Goal: Transaction & Acquisition: Purchase product/service

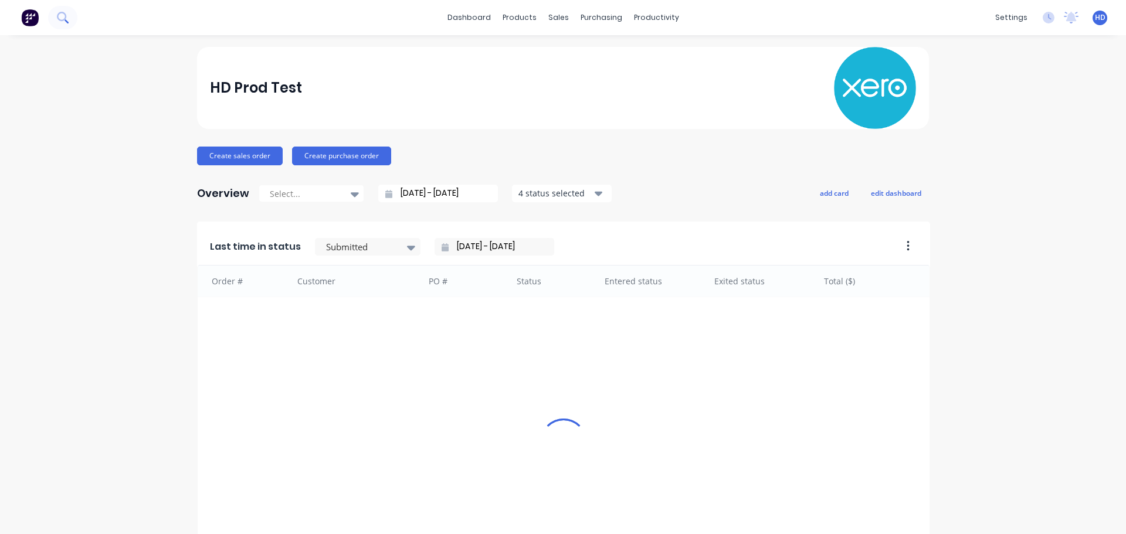
click at [59, 18] on icon at bounding box center [62, 17] width 11 height 11
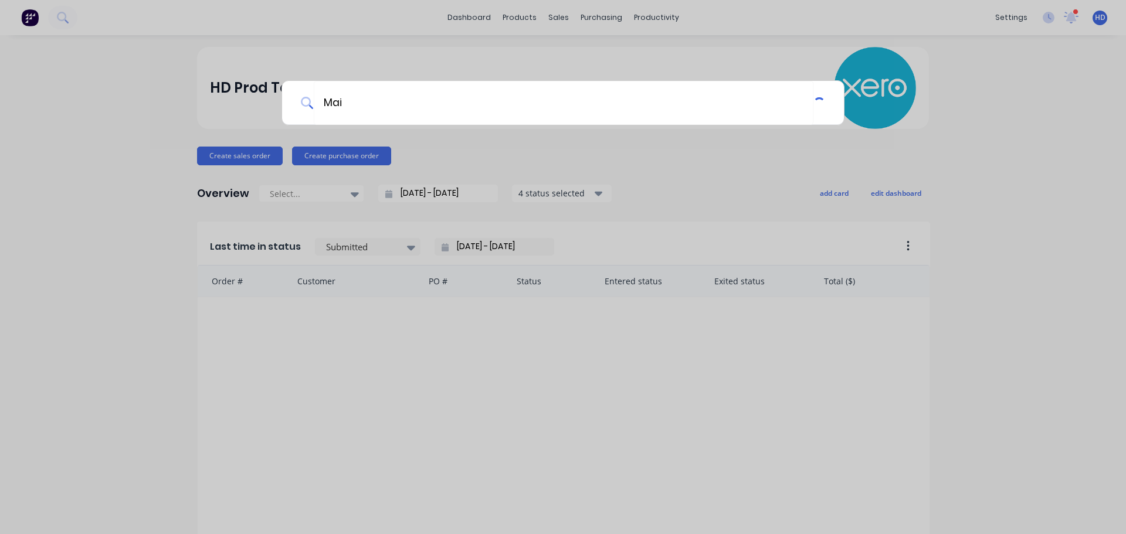
type input "Main"
type input "Basic"
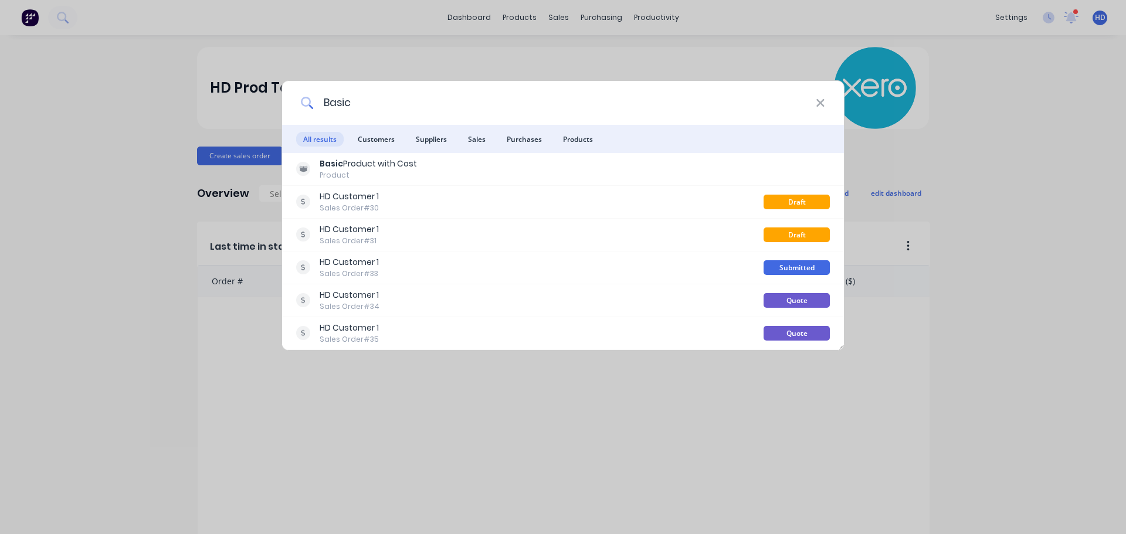
drag, startPoint x: 512, startPoint y: 93, endPoint x: 514, endPoint y: 82, distance: 11.4
click at [512, 88] on input "Basic" at bounding box center [565, 103] width 502 height 44
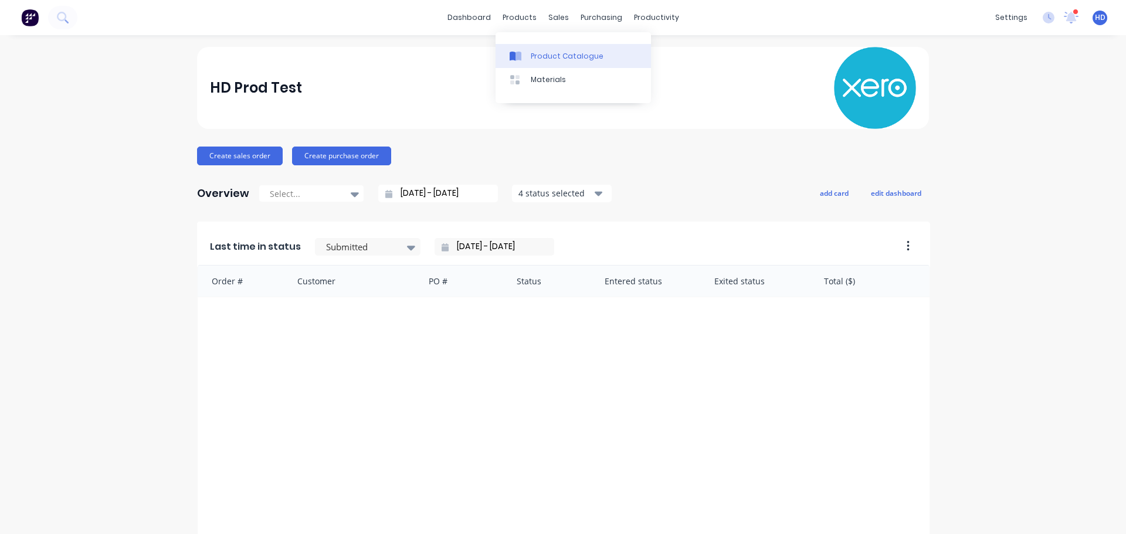
click at [564, 60] on div "Product Catalogue" at bounding box center [567, 56] width 73 height 11
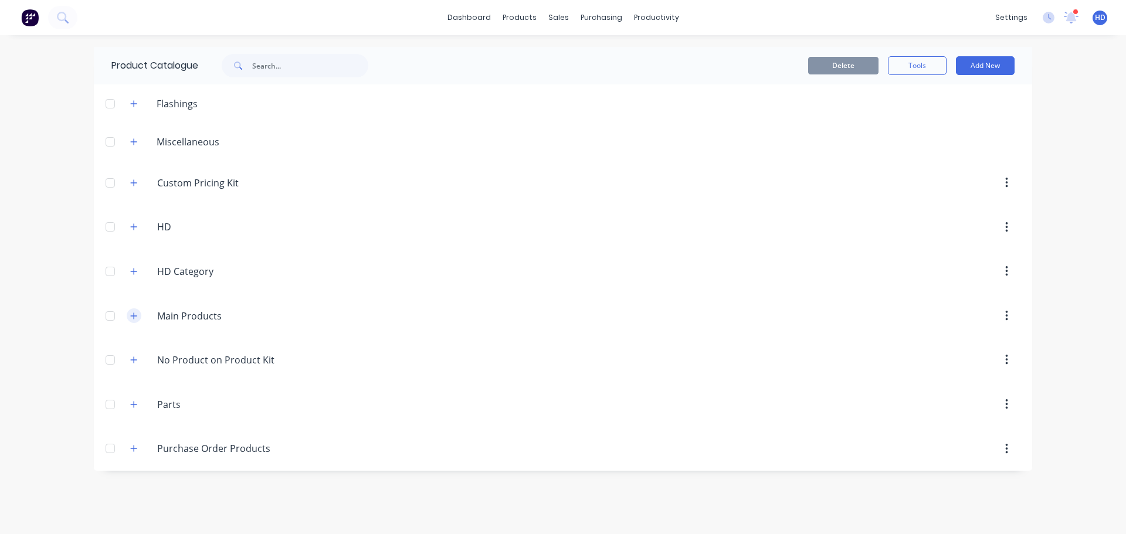
click at [137, 317] on button "button" at bounding box center [134, 316] width 15 height 15
click at [66, 14] on icon at bounding box center [62, 17] width 11 height 11
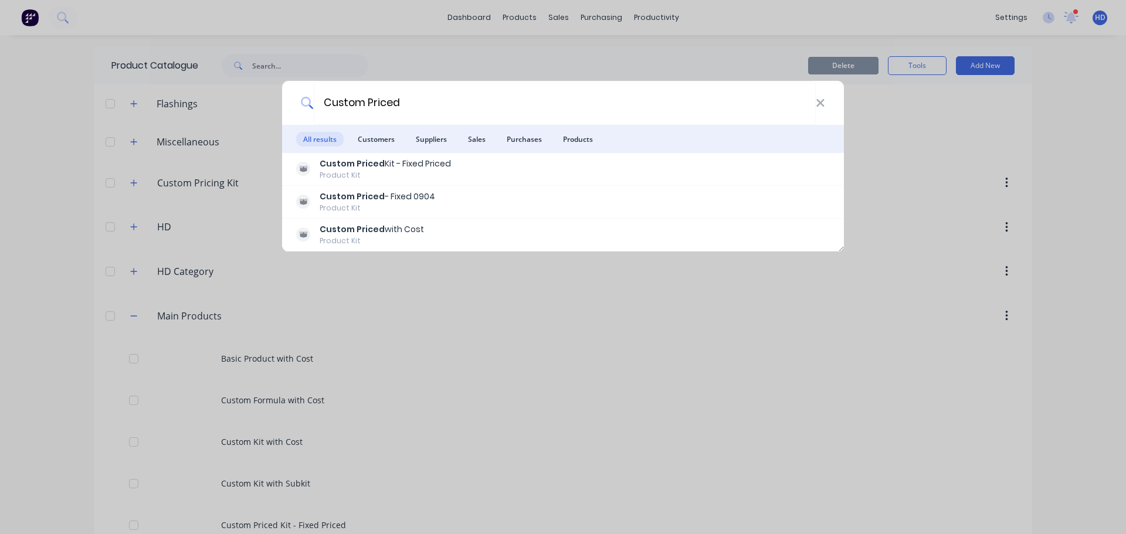
type input "Custom Priced"
click at [772, 377] on div "Custom Priced All results Customers Suppliers Sales Purchases Products Custom P…" at bounding box center [563, 267] width 1126 height 534
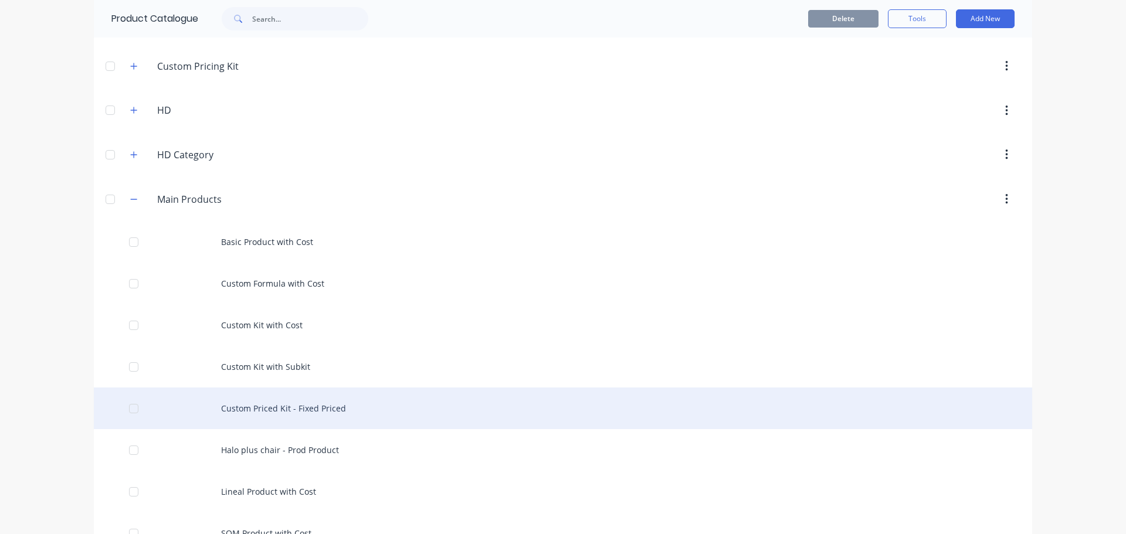
scroll to position [117, 0]
click at [411, 401] on div "Custom Priced Kit - Fixed Priced" at bounding box center [563, 408] width 939 height 42
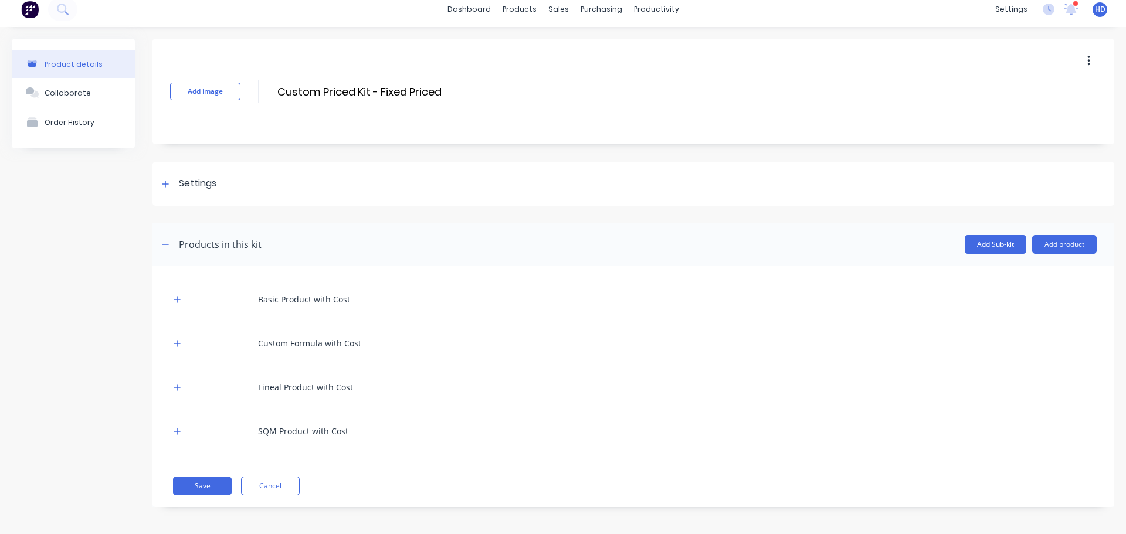
scroll to position [11, 0]
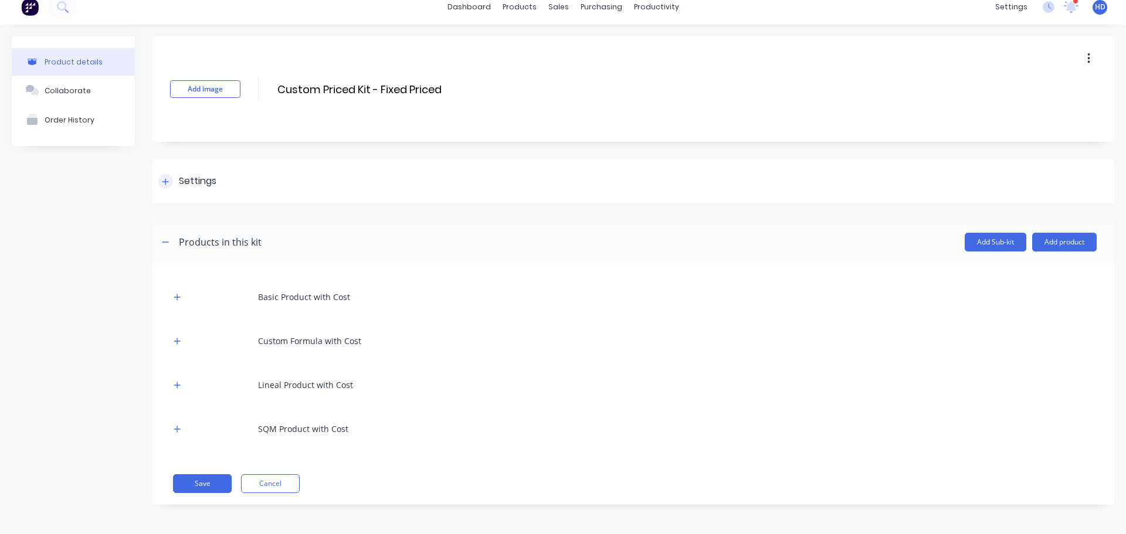
click at [174, 180] on div "Settings" at bounding box center [187, 181] width 58 height 15
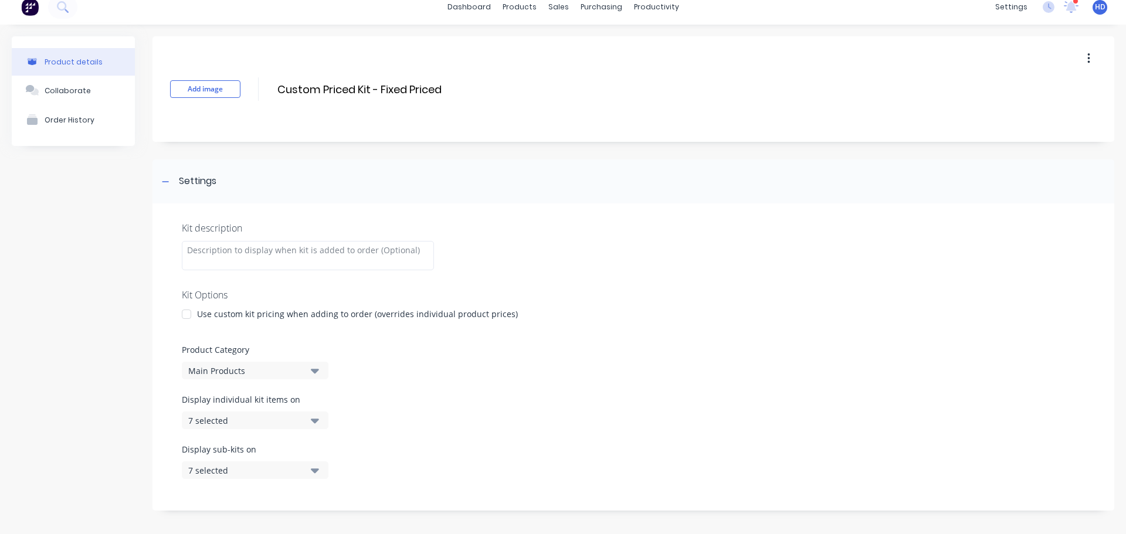
click at [192, 316] on div at bounding box center [186, 314] width 23 height 23
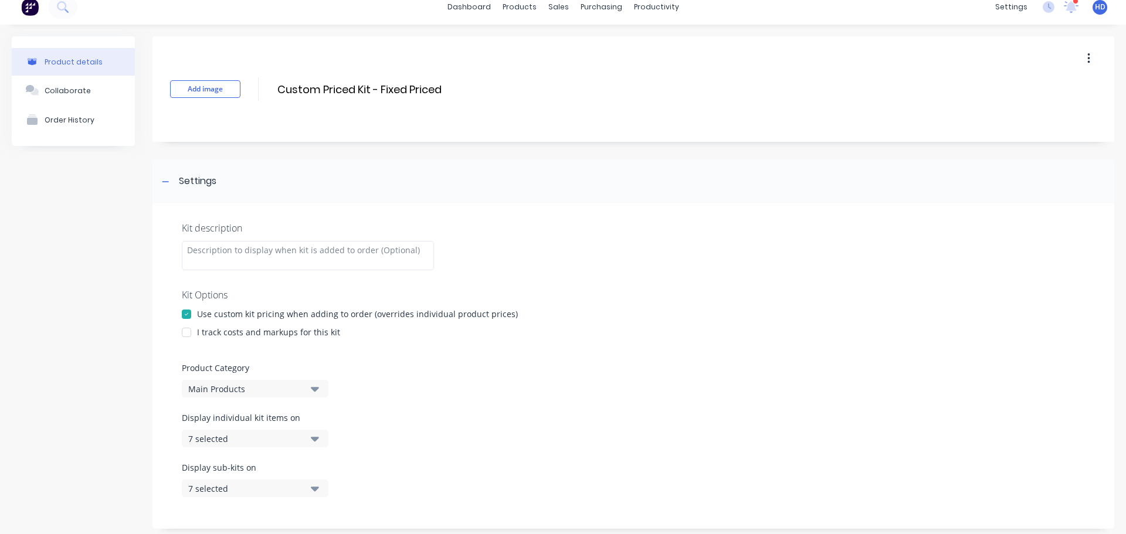
click at [192, 334] on div at bounding box center [186, 332] width 23 height 23
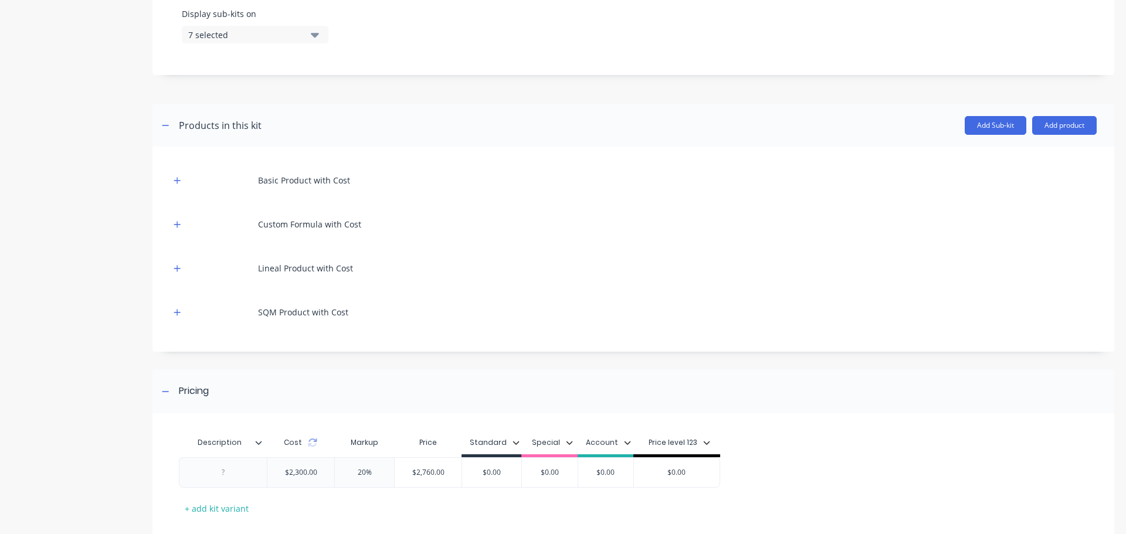
scroll to position [531, 0]
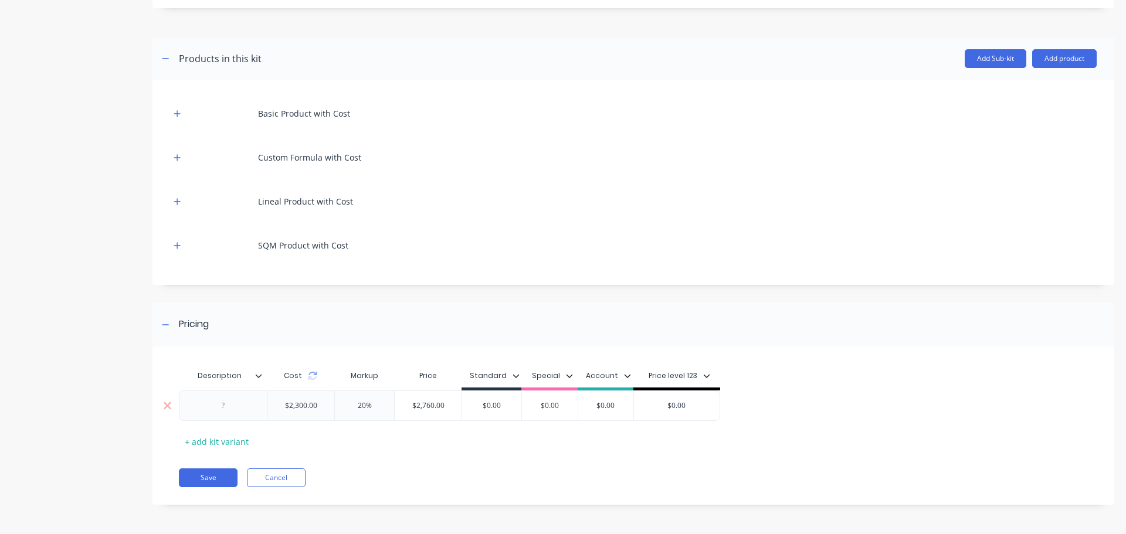
click at [232, 411] on div at bounding box center [223, 405] width 59 height 15
click at [241, 445] on div "+ add kit variant" at bounding box center [217, 442] width 76 height 18
click at [244, 438] on div at bounding box center [223, 435] width 59 height 15
click at [304, 469] on div "Description Cost Markup Price Standard Special Account Price level 123 test $2,…" at bounding box center [629, 422] width 900 height 117
click at [313, 377] on icon at bounding box center [312, 375] width 9 height 9
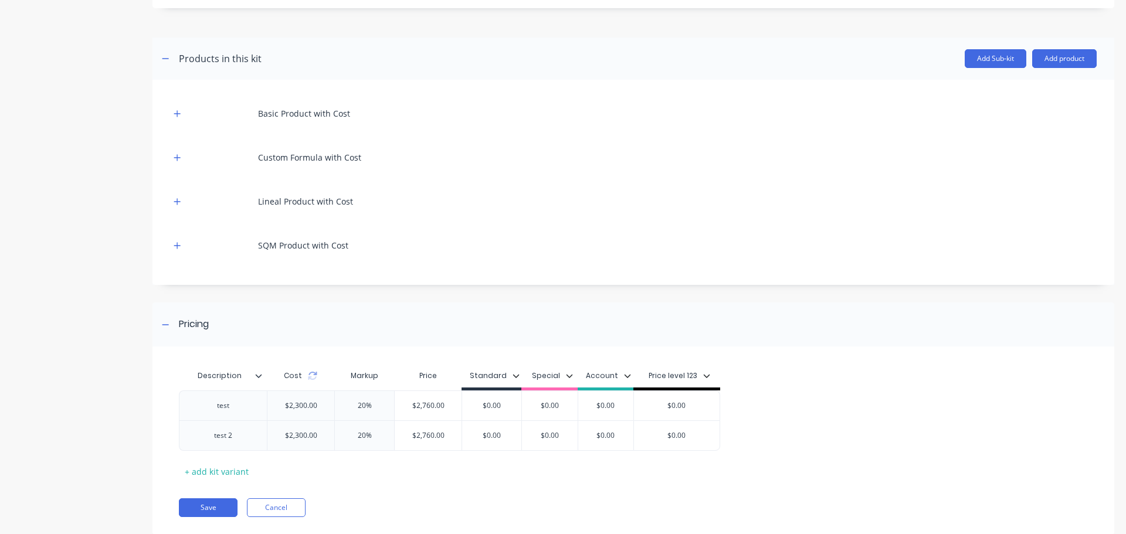
click at [309, 469] on div "Description Cost Markup Price Standard Special Account Price level 123 test $2,…" at bounding box center [629, 422] width 900 height 117
click at [212, 505] on button "Save" at bounding box center [208, 508] width 59 height 19
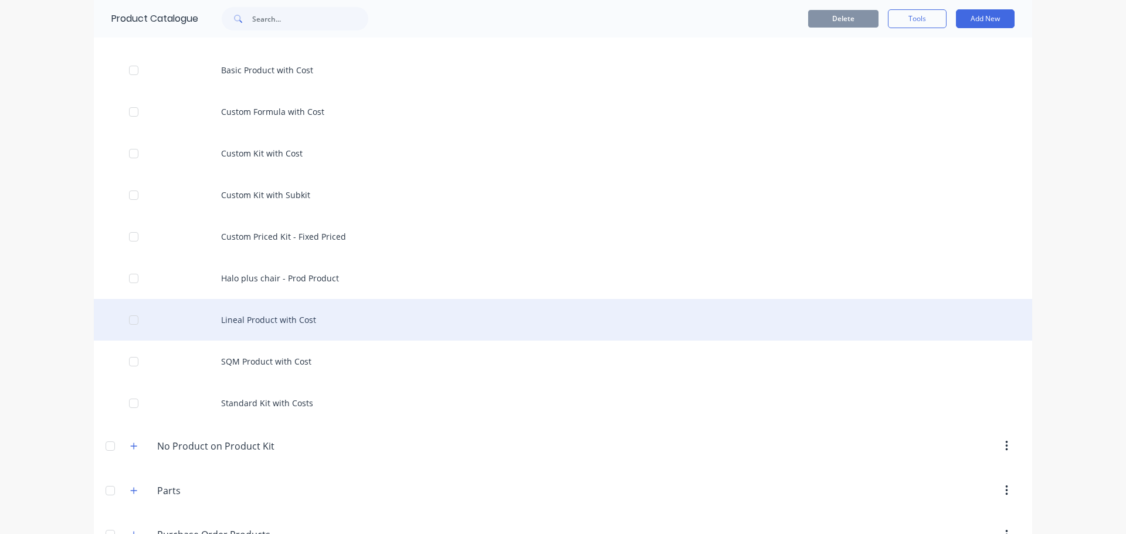
scroll to position [293, 0]
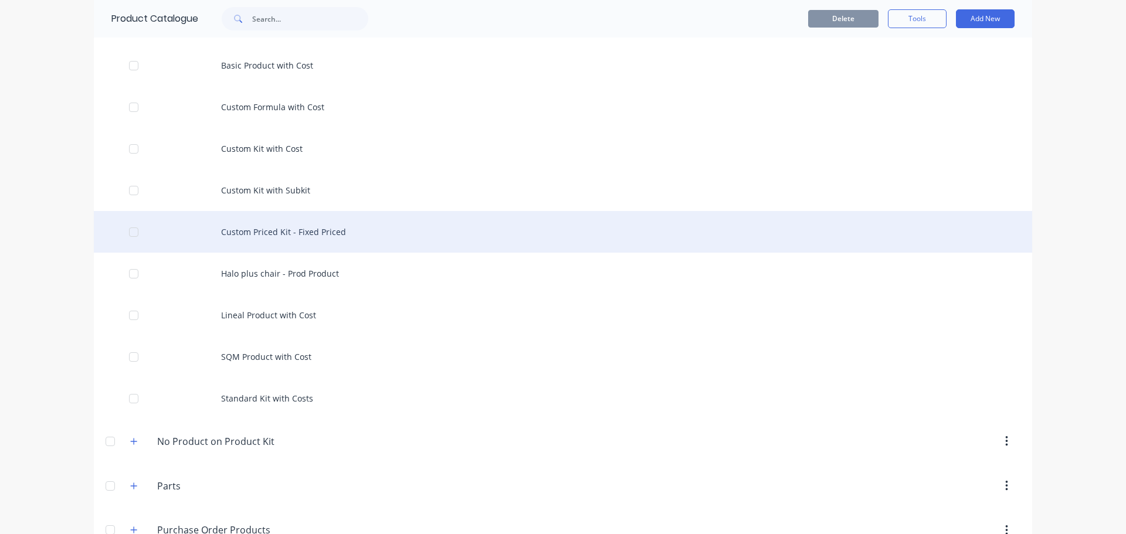
click at [307, 225] on div "Custom Priced Kit - Fixed Priced" at bounding box center [563, 232] width 939 height 42
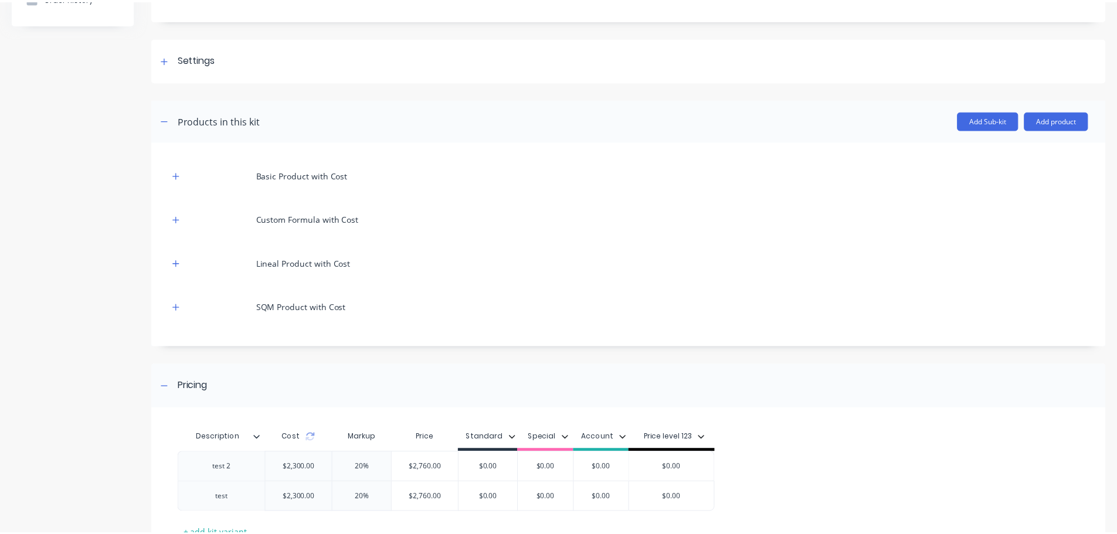
scroll to position [224, 0]
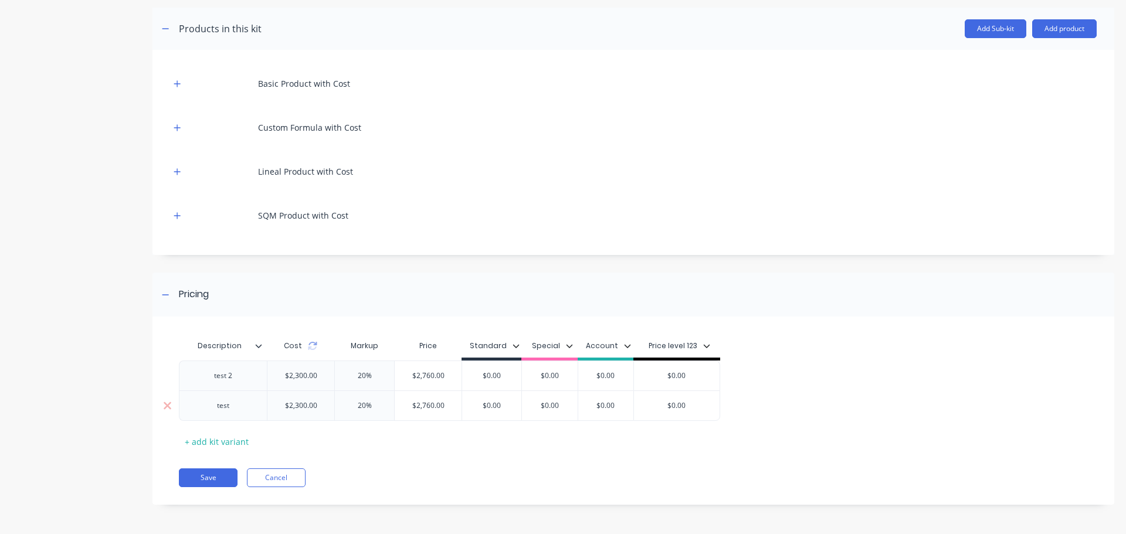
click at [489, 407] on input "$0.00" at bounding box center [491, 406] width 59 height 11
type input "$4230.00"
click at [468, 455] on div "Description Cost Markup Price Standard Special Account Price level 123 test 2 $…" at bounding box center [634, 416] width 962 height 177
click at [211, 476] on button "Save" at bounding box center [208, 478] width 59 height 19
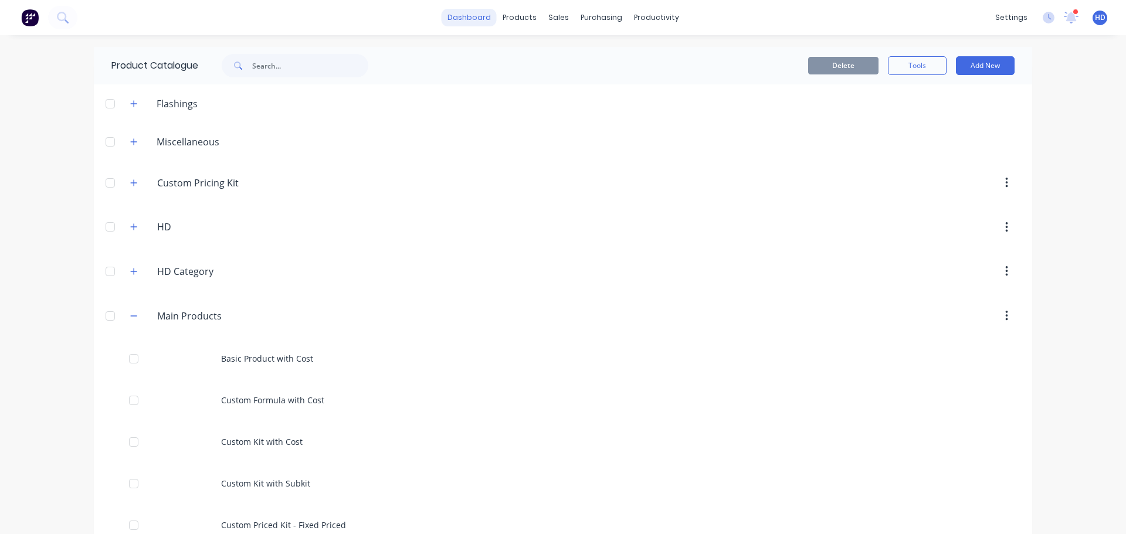
click at [470, 9] on link "dashboard" at bounding box center [469, 18] width 55 height 18
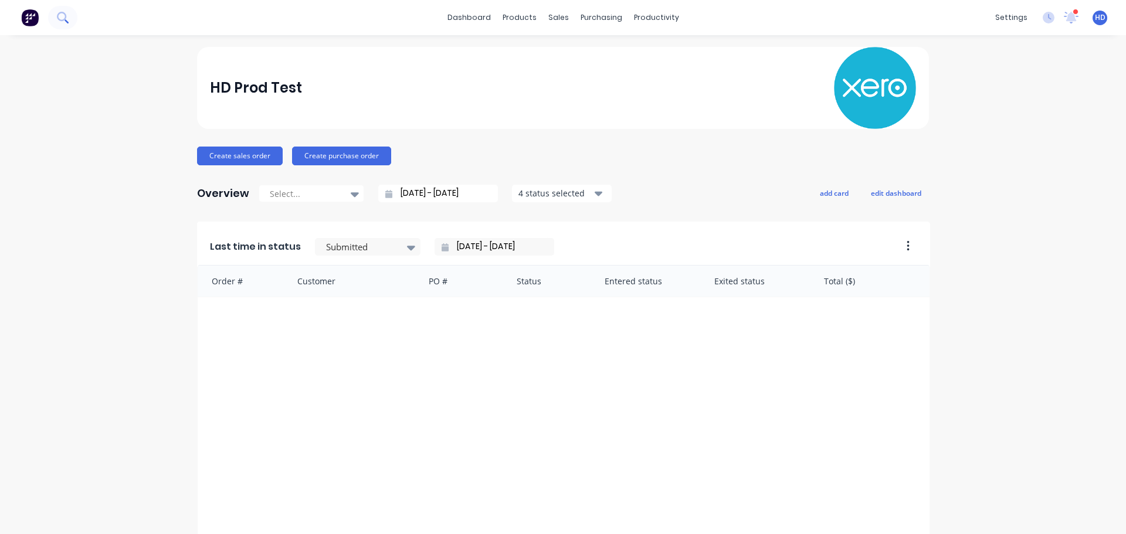
click at [63, 15] on icon at bounding box center [62, 17] width 11 height 11
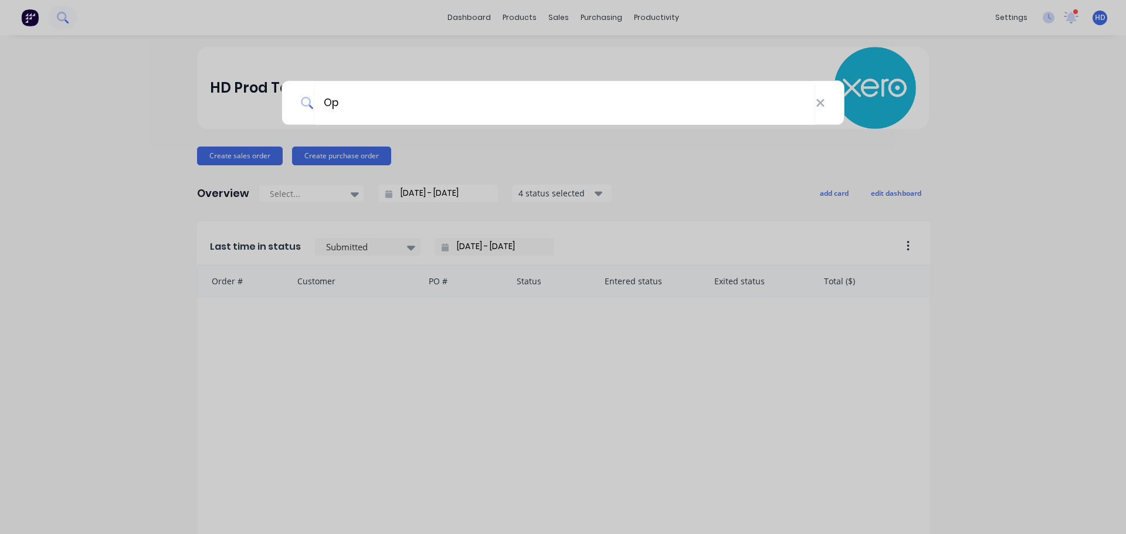
type input "O"
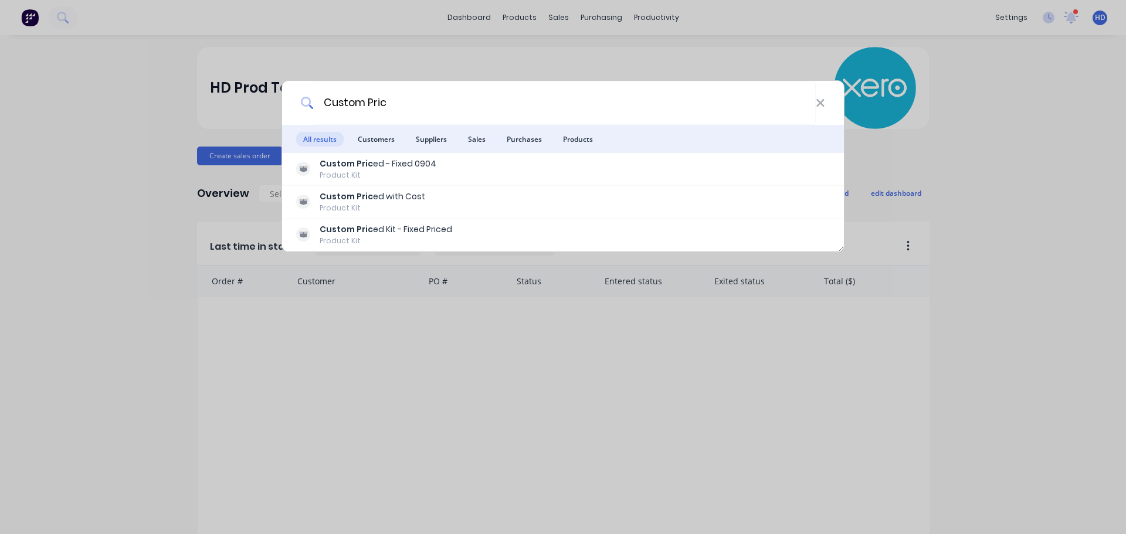
type input "Custom Pric"
click at [110, 78] on div "Custom Pric All results Customers Suppliers Sales Purchases Products Custom Pri…" at bounding box center [563, 267] width 1126 height 534
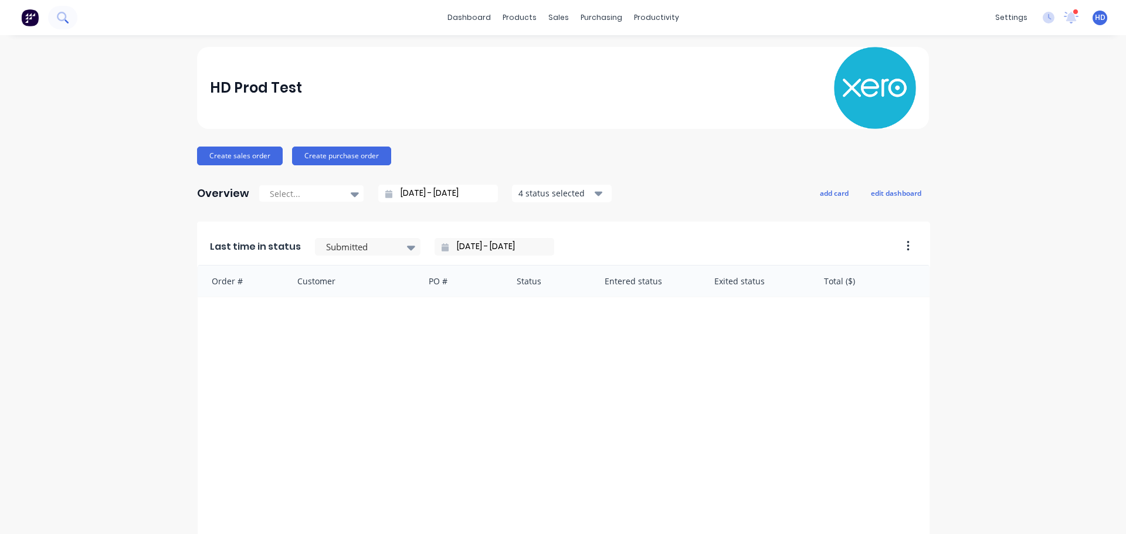
click at [74, 16] on button at bounding box center [62, 17] width 29 height 23
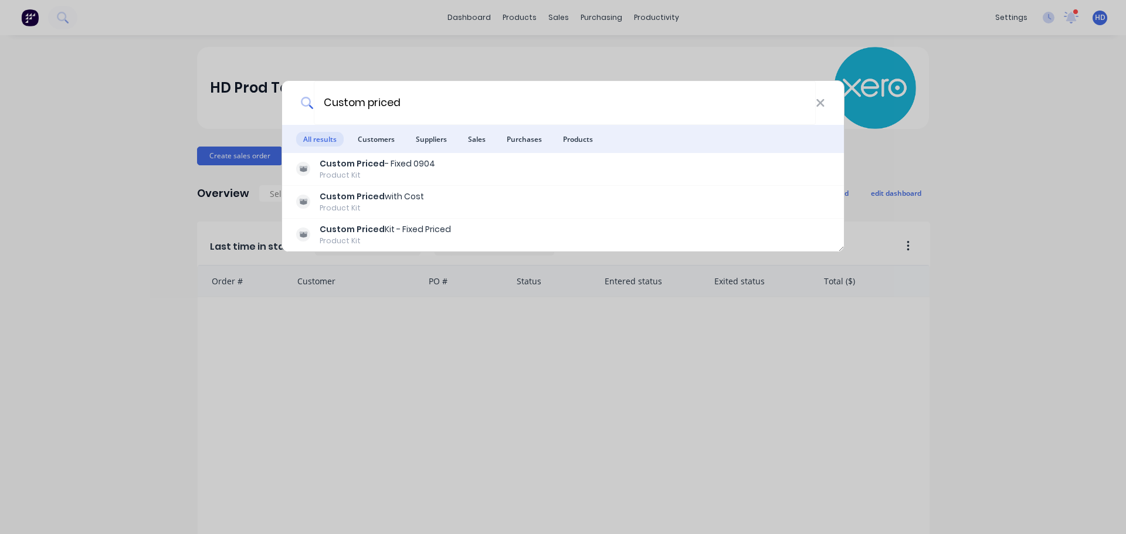
type input "Custom priced"
click at [589, 45] on div "Custom priced All results Customers Suppliers Sales Purchases Products Custom P…" at bounding box center [563, 267] width 1126 height 534
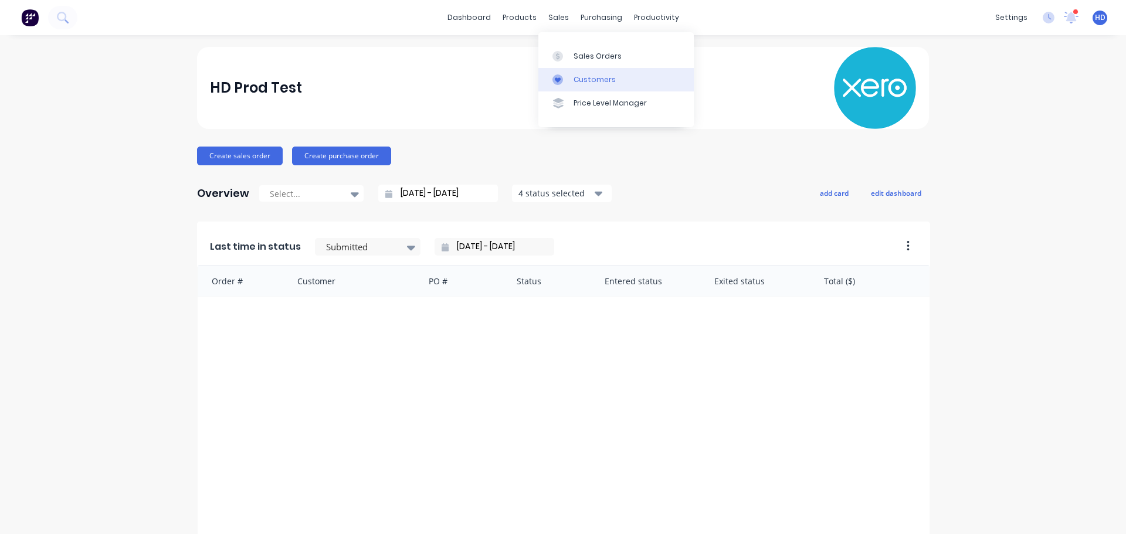
click at [625, 68] on link "Customers" at bounding box center [615, 79] width 155 height 23
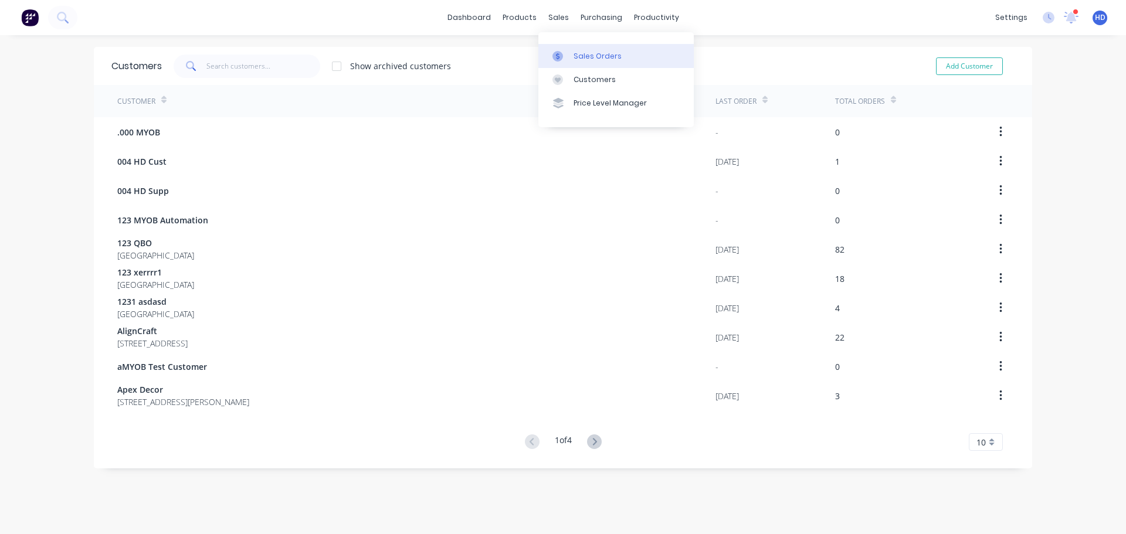
click at [595, 57] on div "Sales Orders" at bounding box center [598, 56] width 48 height 11
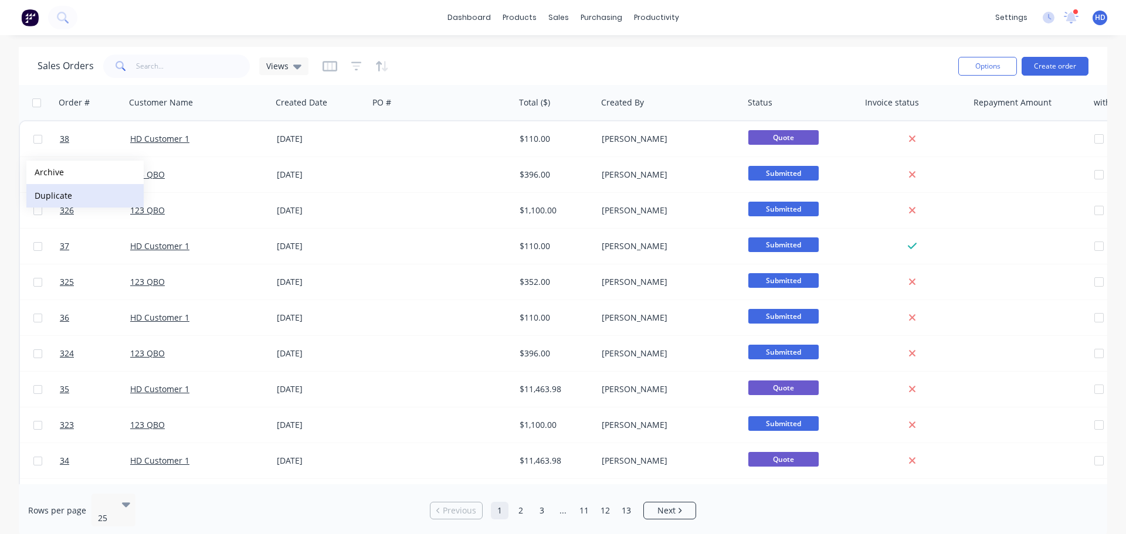
click at [75, 195] on button "Duplicate" at bounding box center [84, 195] width 117 height 23
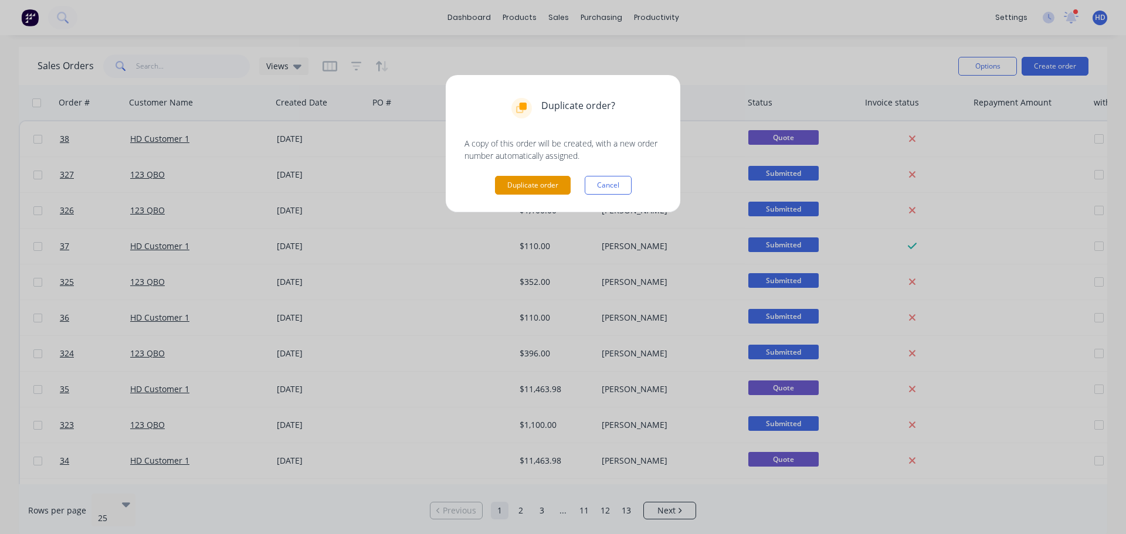
click at [533, 193] on button "Duplicate order" at bounding box center [533, 185] width 76 height 19
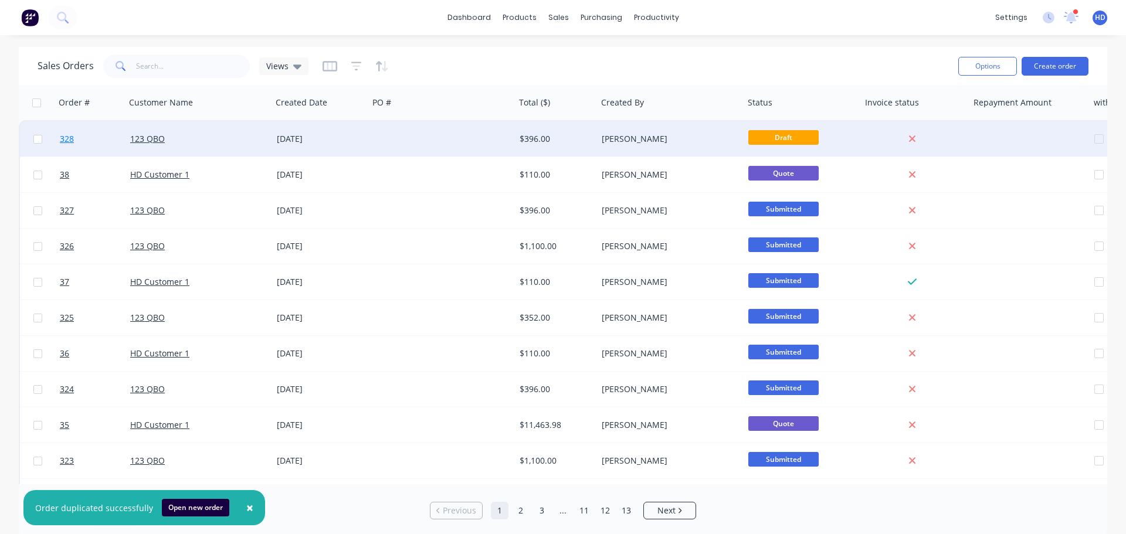
click at [92, 137] on link "328" at bounding box center [95, 138] width 70 height 35
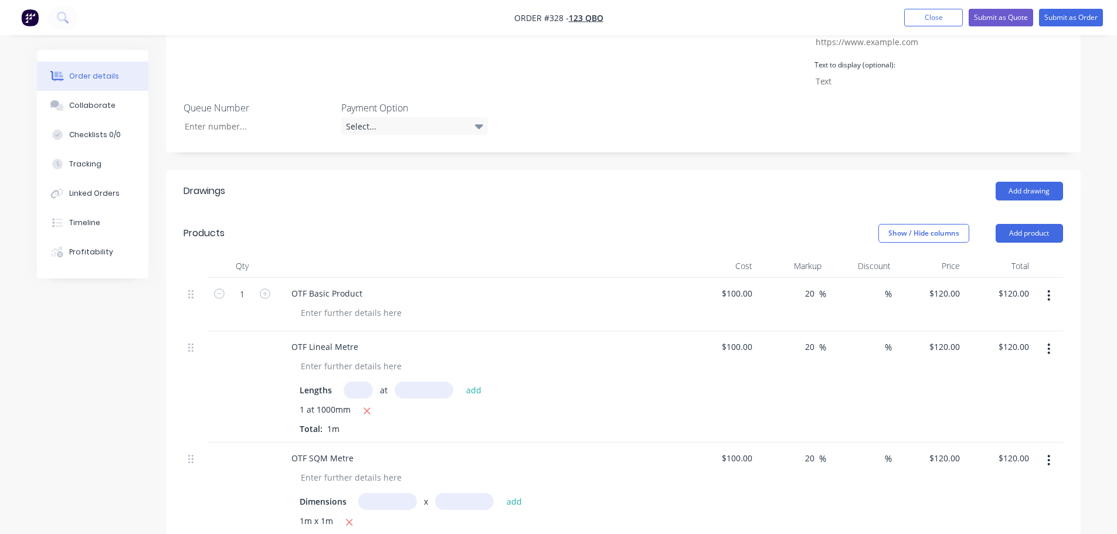
scroll to position [528, 0]
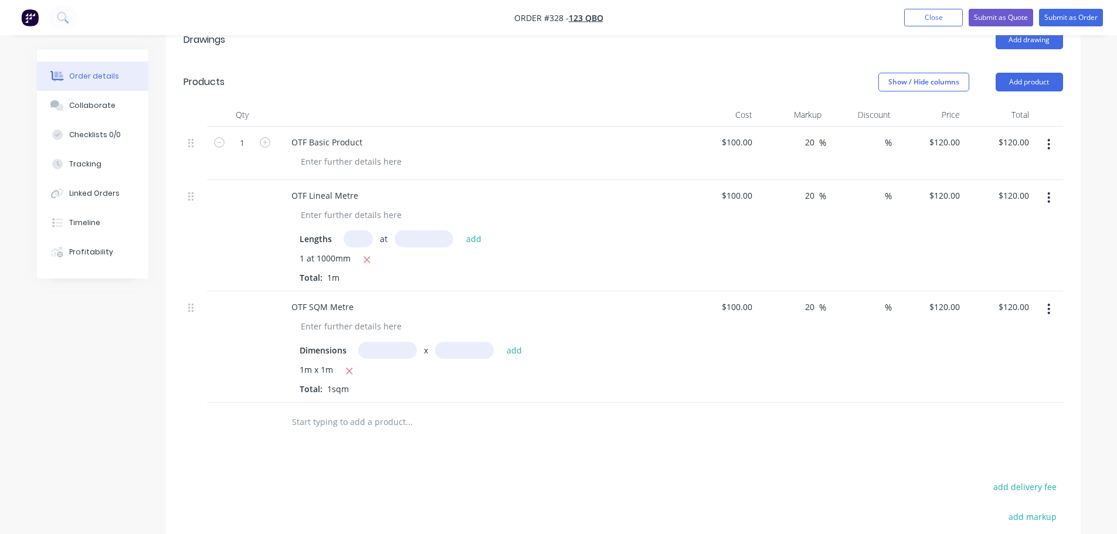
click at [336, 424] on input "text" at bounding box center [409, 421] width 235 height 23
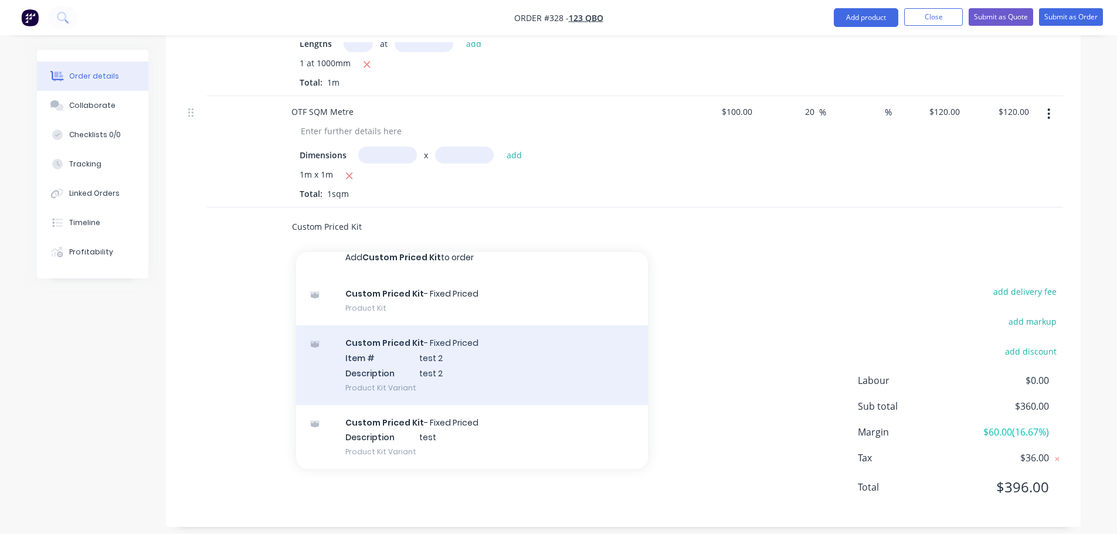
scroll to position [734, 0]
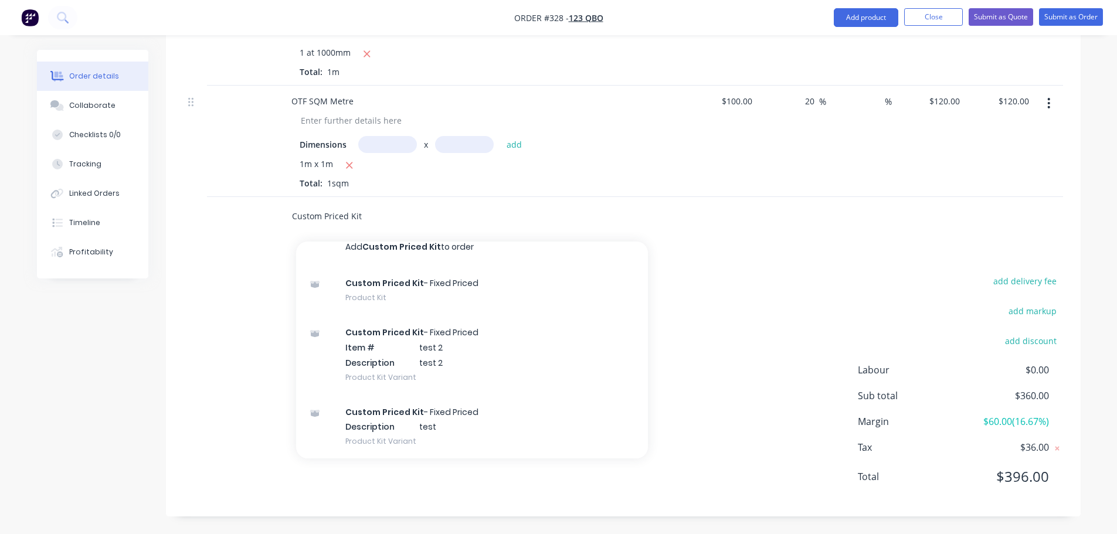
type input "Custom Priced Kit"
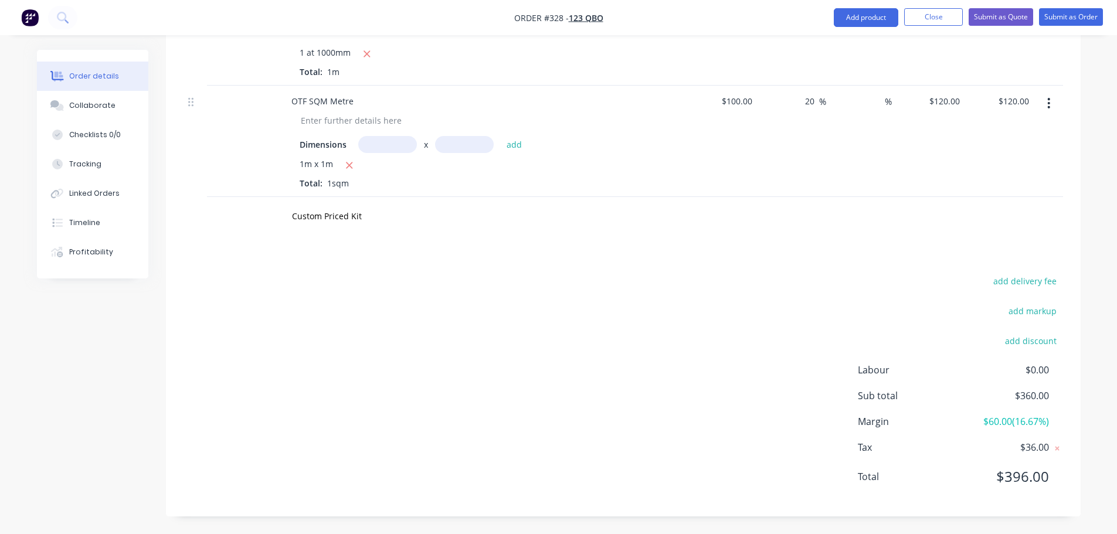
click at [747, 318] on div "add delivery fee add markup add discount Labour $0.00 Sub total $360.00 Margin …" at bounding box center [624, 386] width 880 height 226
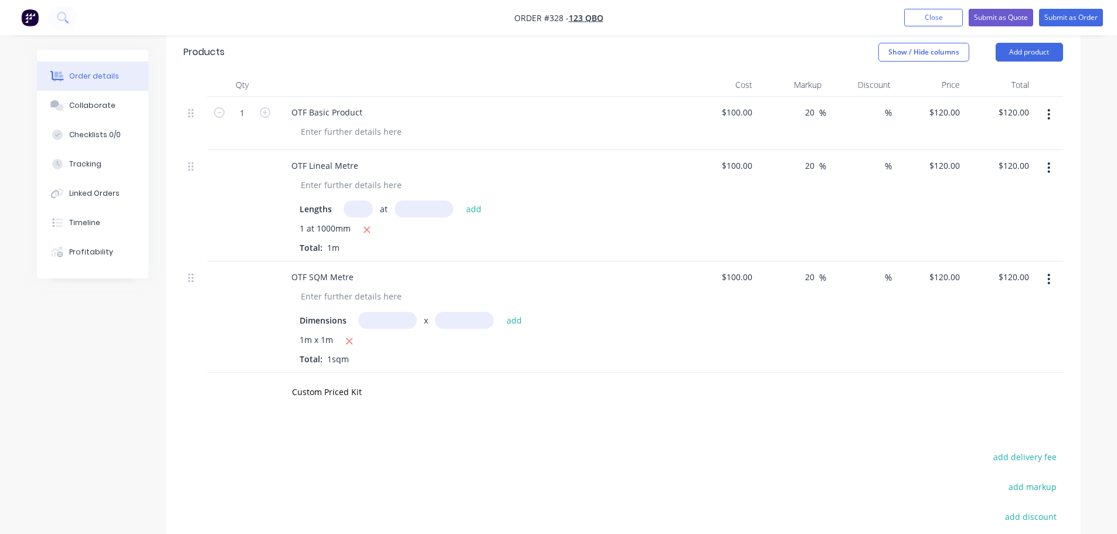
scroll to position [441, 0]
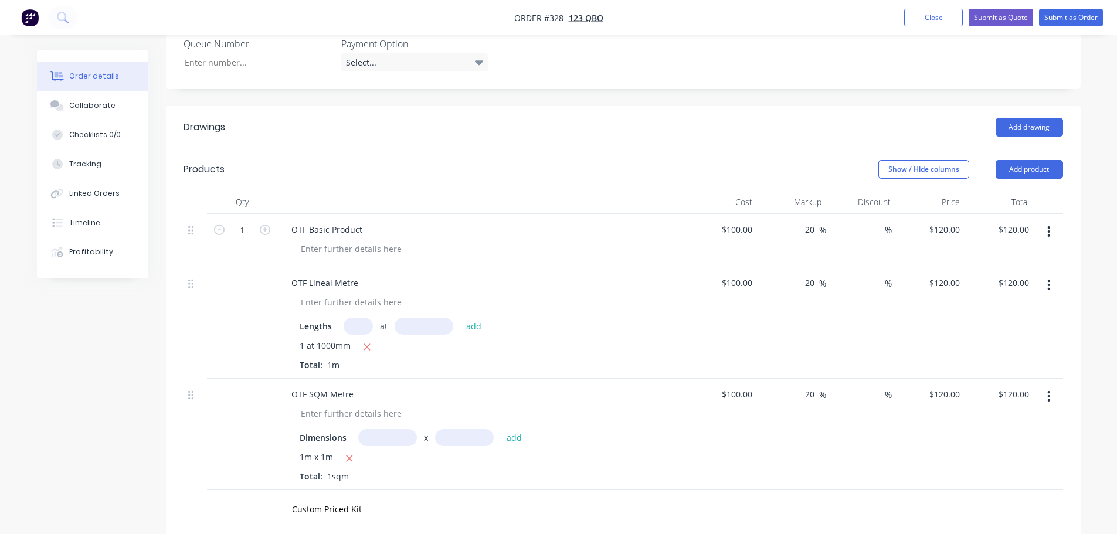
click at [1048, 229] on button "button" at bounding box center [1049, 231] width 28 height 21
click at [989, 331] on div "Delete" at bounding box center [1008, 332] width 90 height 17
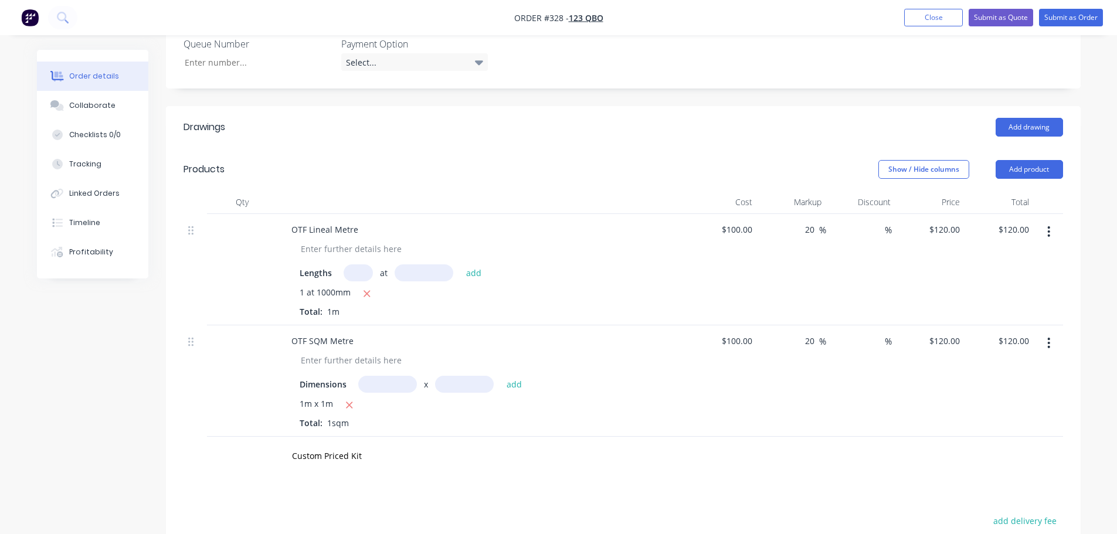
click at [1048, 231] on icon "button" at bounding box center [1049, 231] width 3 height 13
click at [1004, 329] on div "Delete" at bounding box center [1008, 332] width 90 height 17
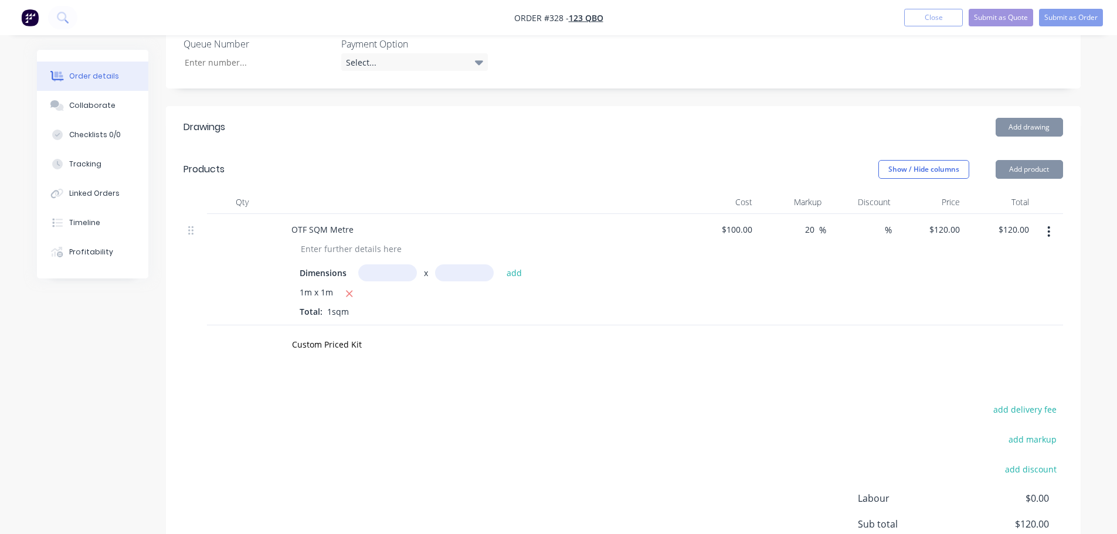
click at [1054, 229] on button "button" at bounding box center [1049, 231] width 28 height 21
click at [1001, 336] on div "Delete" at bounding box center [1008, 332] width 90 height 17
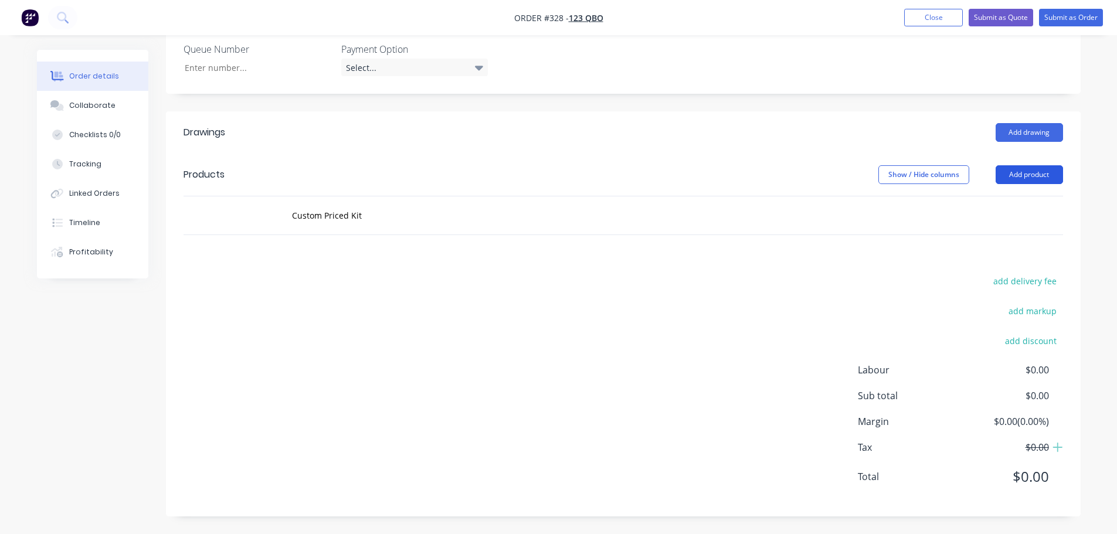
click at [1045, 175] on button "Add product" at bounding box center [1029, 174] width 67 height 19
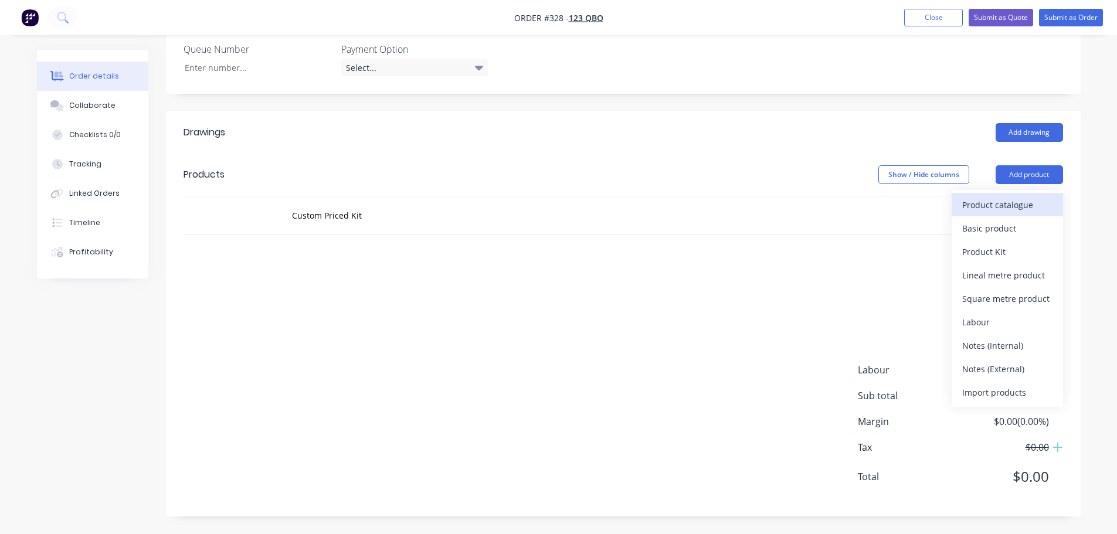
click at [1013, 211] on div "Product catalogue" at bounding box center [1008, 205] width 90 height 17
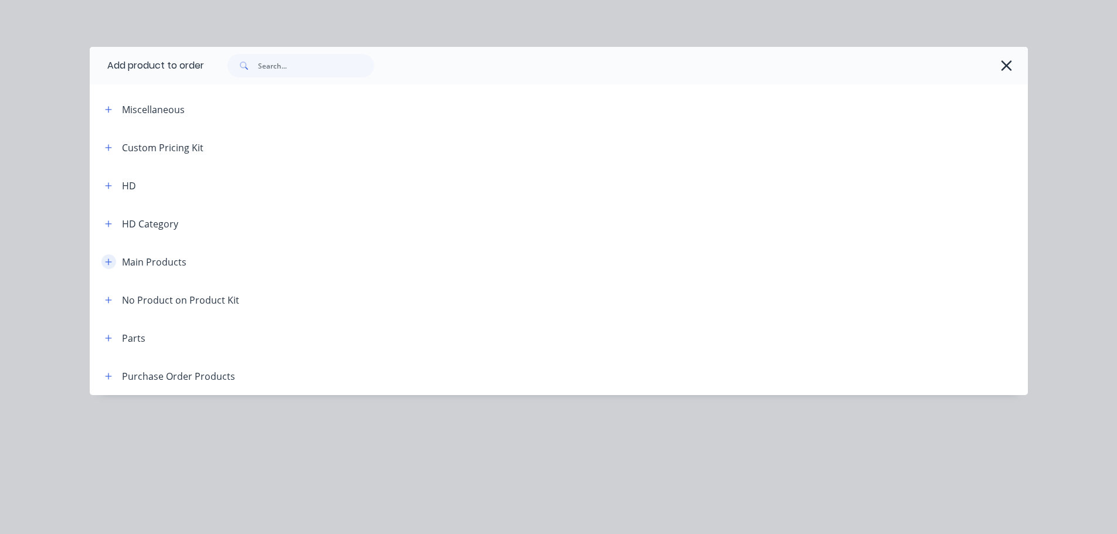
click at [108, 267] on button "button" at bounding box center [108, 262] width 15 height 15
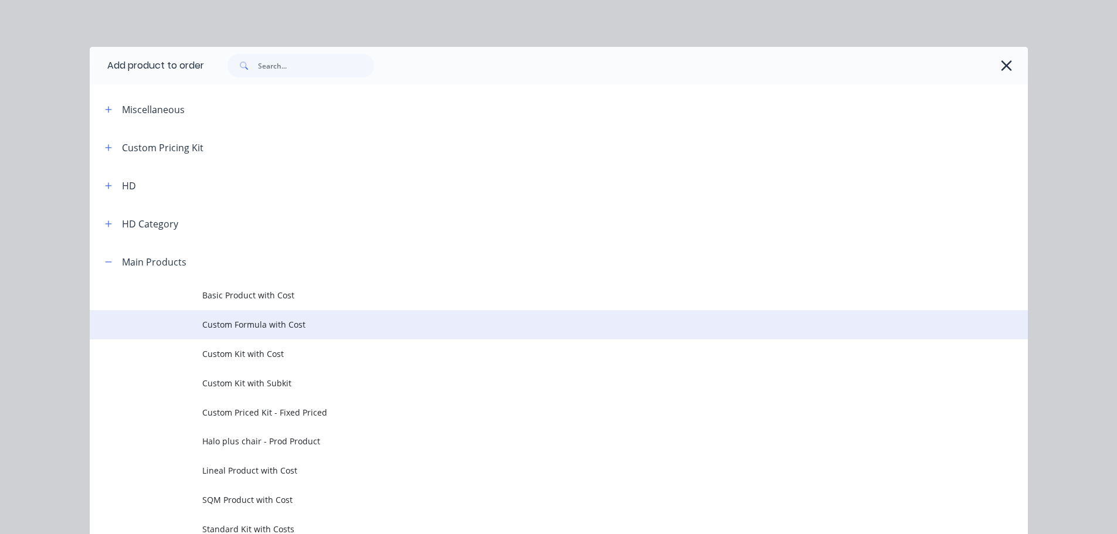
click at [271, 324] on span "Custom Formula with Cost" at bounding box center [532, 325] width 661 height 12
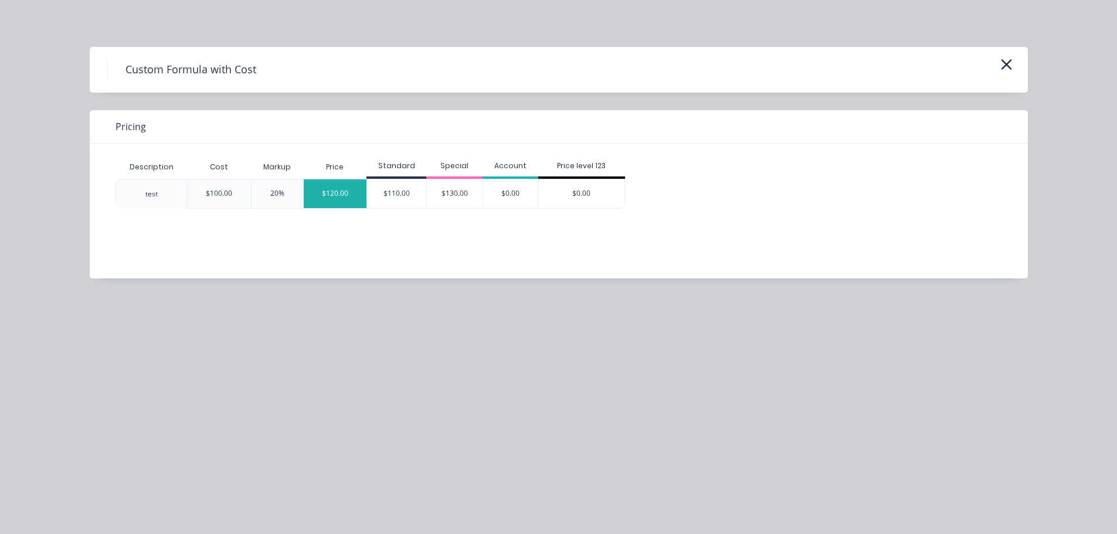
click at [335, 195] on div "$120.00" at bounding box center [335, 193] width 63 height 29
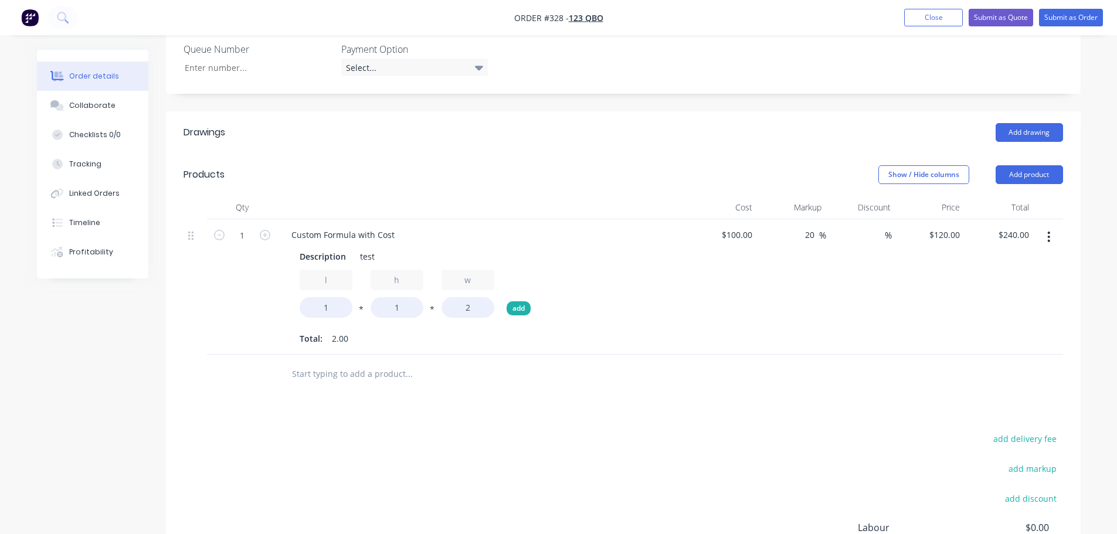
click at [526, 310] on button "add" at bounding box center [519, 309] width 24 height 14
type input "$0.00"
click at [593, 307] on button "add" at bounding box center [590, 309] width 24 height 14
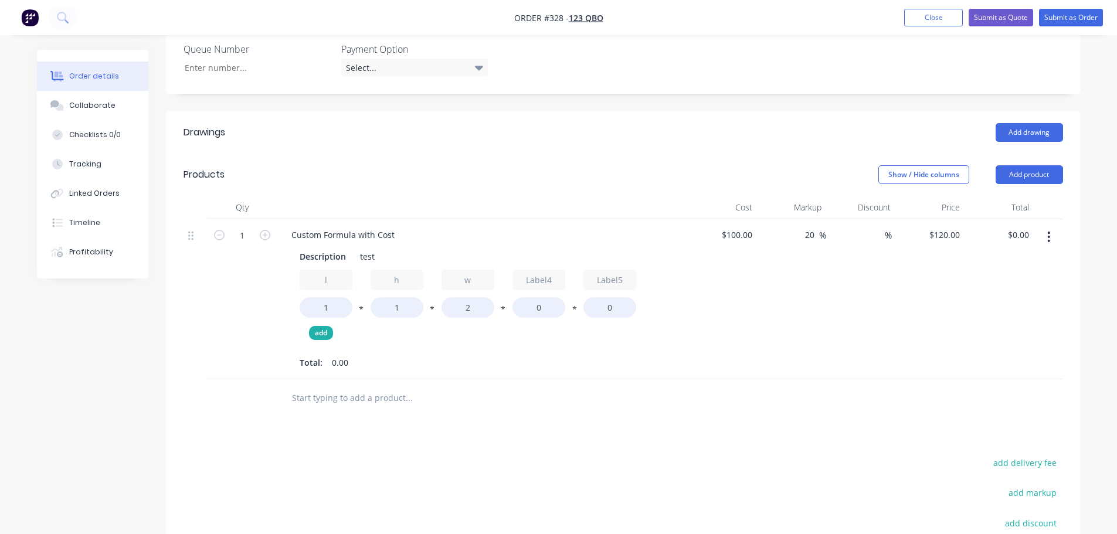
click at [309, 334] on button "add" at bounding box center [321, 333] width 24 height 14
drag, startPoint x: 334, startPoint y: 304, endPoint x: 303, endPoint y: 303, distance: 31.7
click at [303, 303] on input "1" at bounding box center [326, 307] width 53 height 21
click at [335, 309] on input "1" at bounding box center [326, 307] width 53 height 21
type input "((435"
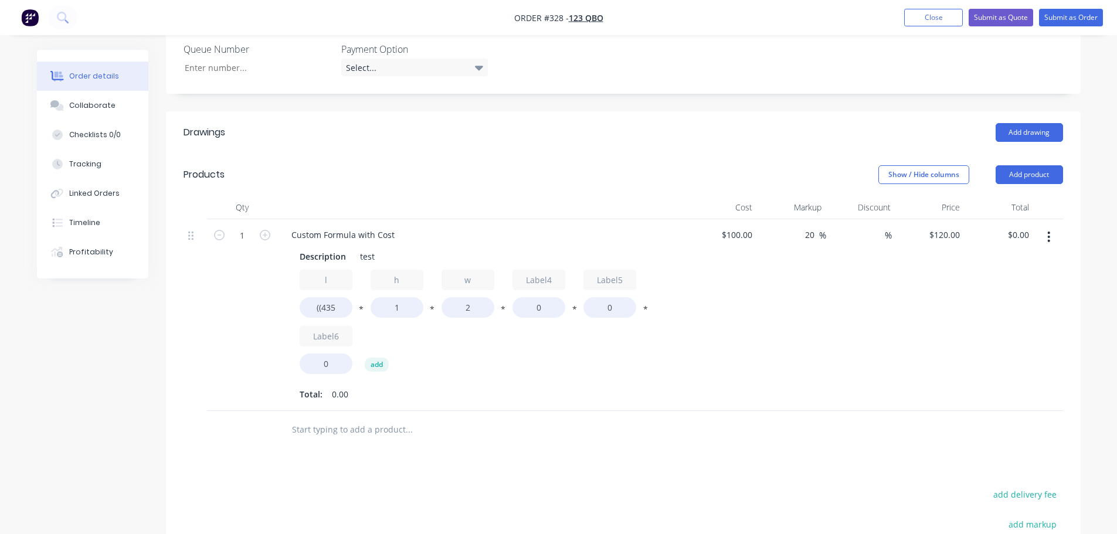
click at [363, 309] on button "*" at bounding box center [361, 311] width 12 height 9
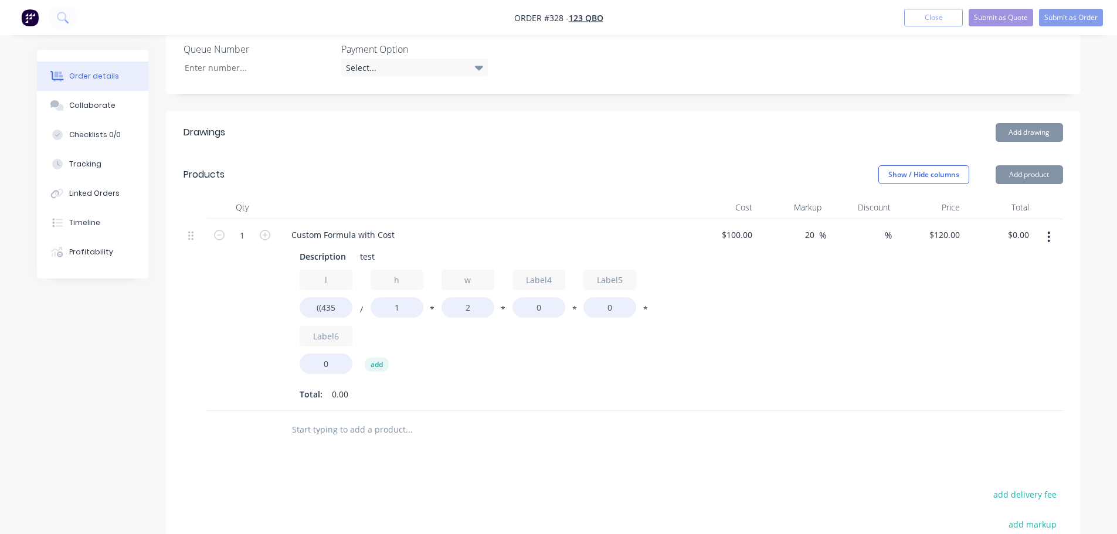
click at [361, 308] on button "/" at bounding box center [361, 311] width 12 height 9
click at [399, 304] on input "1" at bounding box center [397, 307] width 53 height 21
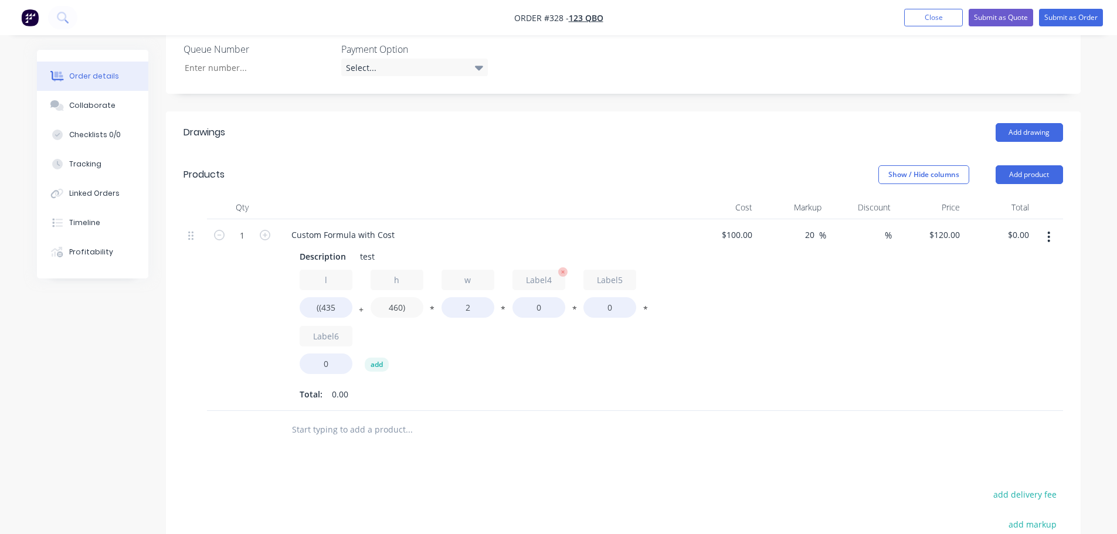
type input "460)"
click at [552, 309] on input "0" at bounding box center [539, 307] width 53 height 21
type input "760"
click at [577, 307] on button "*" at bounding box center [575, 311] width 12 height 9
click at [573, 307] on button "/" at bounding box center [575, 311] width 12 height 9
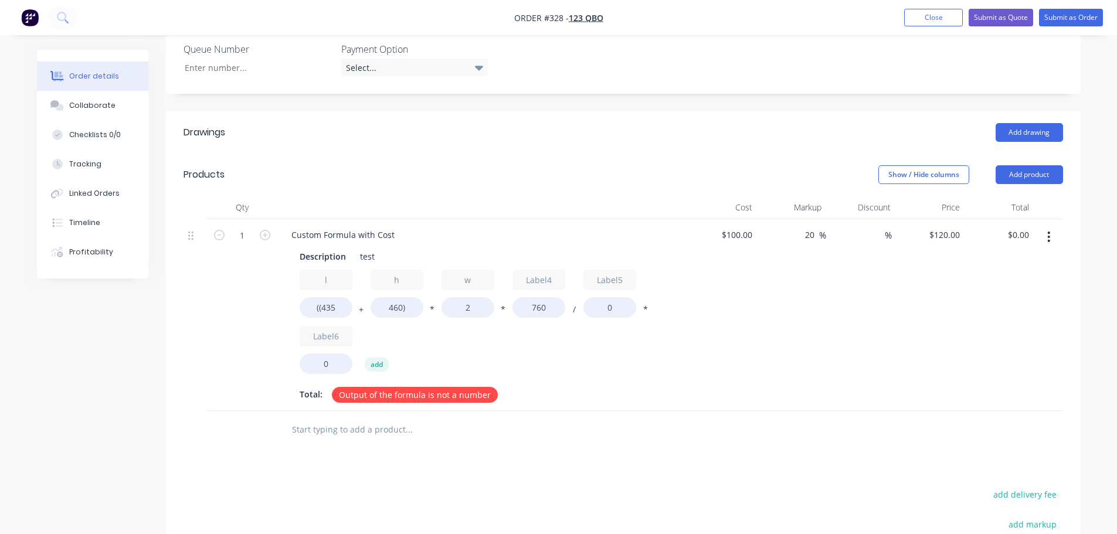
type input "$83,904,000.00"
click at [624, 308] on input "0" at bounding box center [610, 307] width 53 height 21
type input "(435"
click at [326, 360] on input "0" at bounding box center [326, 364] width 53 height 21
type input "0"
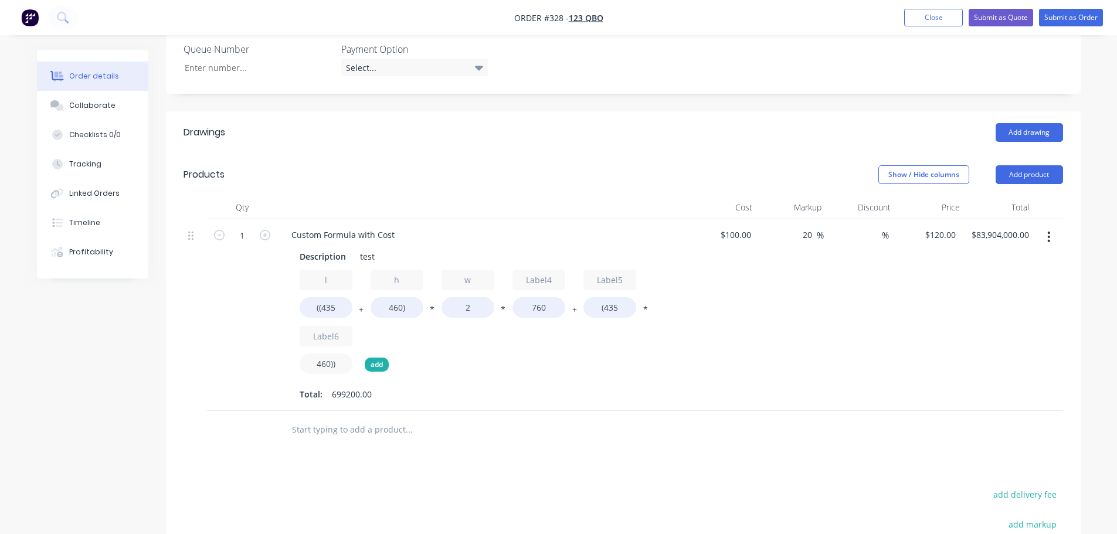
type input "460))"
click at [372, 370] on button "add" at bounding box center [377, 365] width 24 height 14
click at [385, 342] on input "Label7" at bounding box center [397, 336] width 53 height 21
click at [541, 278] on input "Label4" at bounding box center [539, 280] width 53 height 21
type input "Labael4"
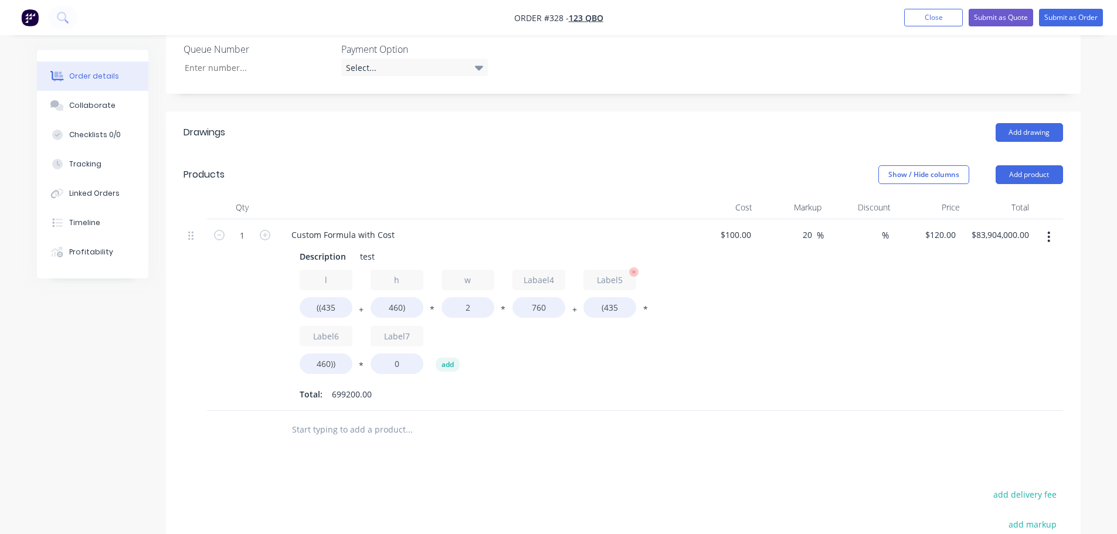
click at [607, 279] on input "Label5" at bounding box center [610, 280] width 53 height 21
type input "Laabel5"
click at [530, 280] on input "Labael4" at bounding box center [539, 280] width 53 height 21
type input "a"
click at [611, 273] on input "Laabel5" at bounding box center [610, 280] width 53 height 21
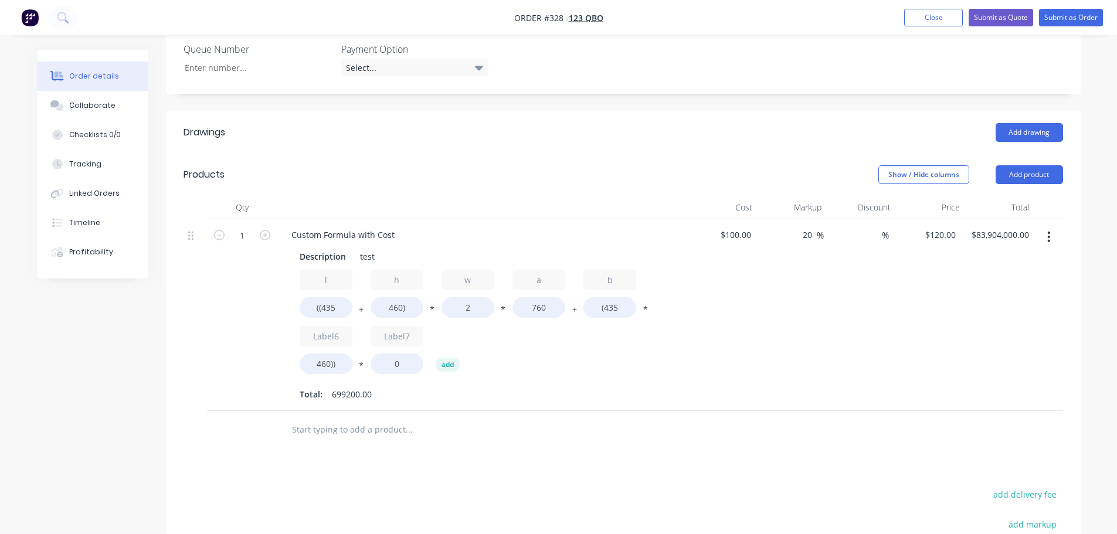
type input "b"
click at [317, 325] on div "l ((435 + h 460) * w 2 * a 760 + b (435 * Label6 460)) * Label7 0 add" at bounding box center [483, 324] width 366 height 109
click at [320, 327] on input "Label6" at bounding box center [326, 336] width 53 height 21
type input "56"
click at [402, 341] on input "Label7" at bounding box center [397, 336] width 53 height 21
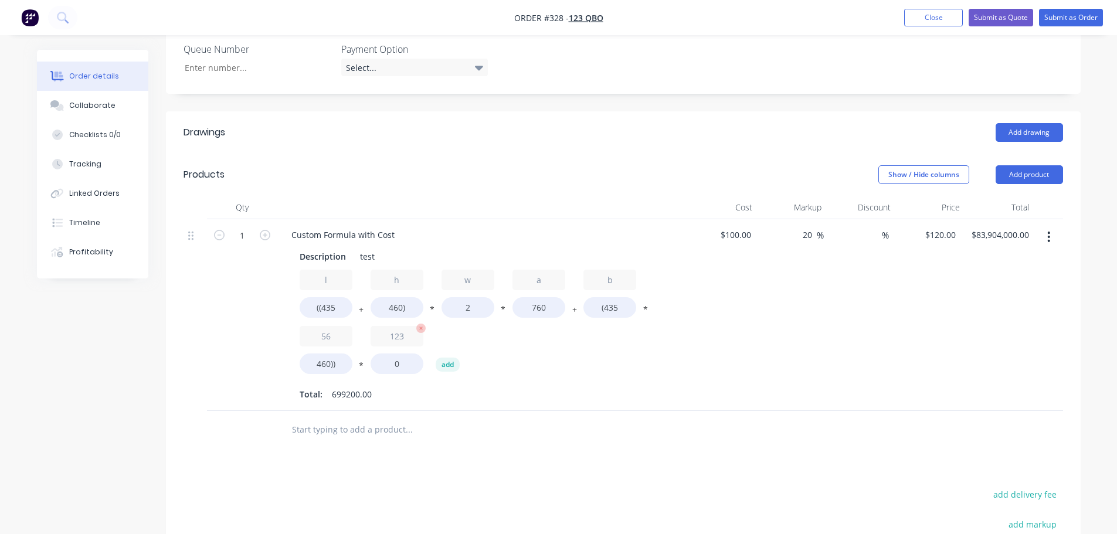
type input "123"
click at [404, 359] on input "0" at bounding box center [397, 364] width 53 height 21
type input "0"
click at [363, 364] on button "*" at bounding box center [361, 368] width 12 height 9
click at [414, 369] on input "0" at bounding box center [397, 364] width 53 height 21
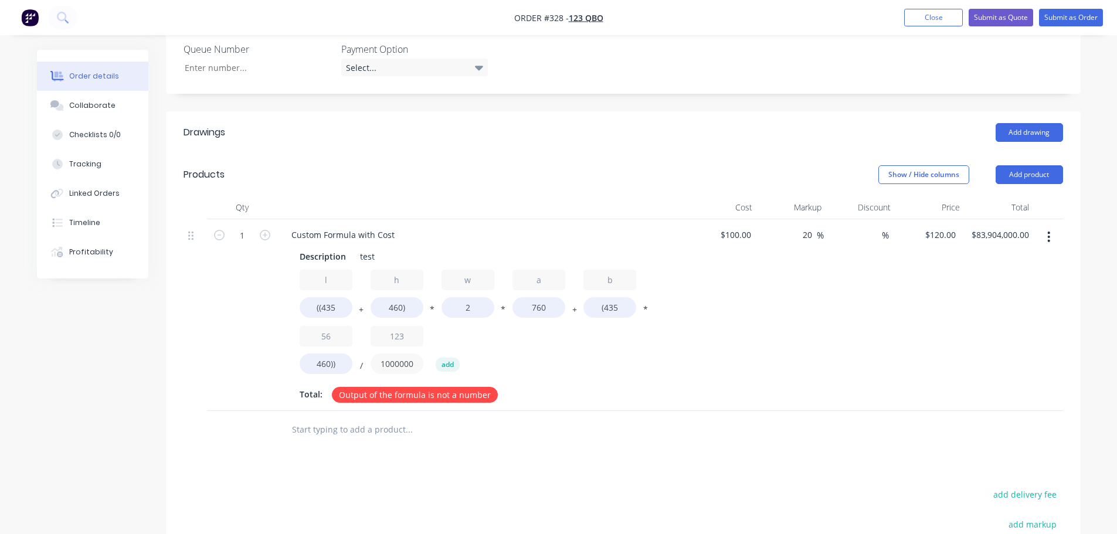
type input "1000000"
click at [519, 362] on div "l ((435 + h 460) * w 2 * a 760 + b (435 * 56 460)) / 123 1000000 add" at bounding box center [483, 324] width 366 height 109
click at [557, 355] on div "l ((435 + h 460) * w 2 * a 760 + b (435 * 56 460)) / 123 1000000 add" at bounding box center [483, 324] width 366 height 109
click at [938, 23] on button "Close" at bounding box center [934, 18] width 59 height 18
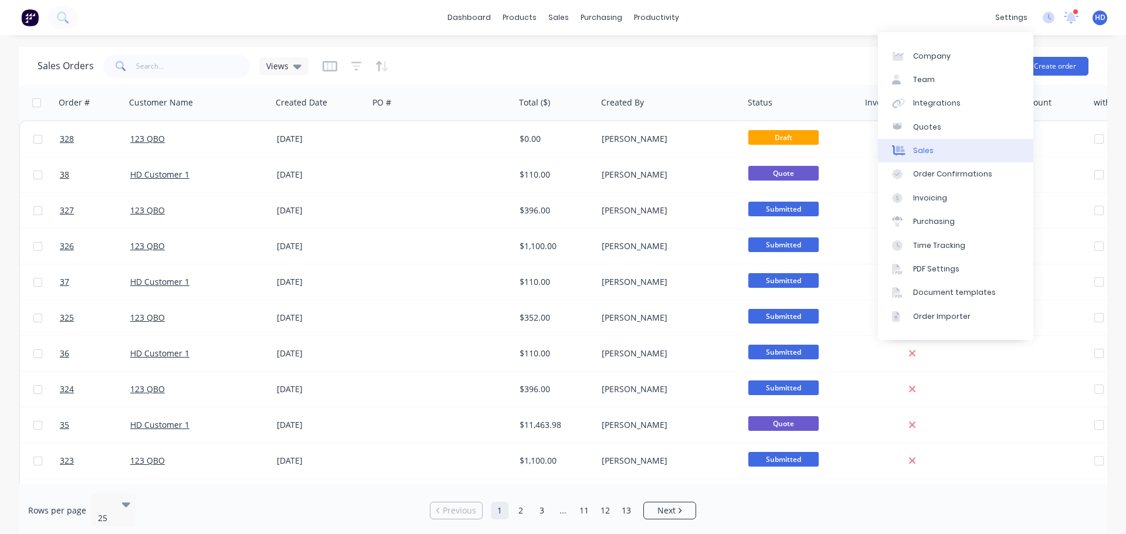
click at [926, 150] on div "Sales" at bounding box center [923, 150] width 21 height 11
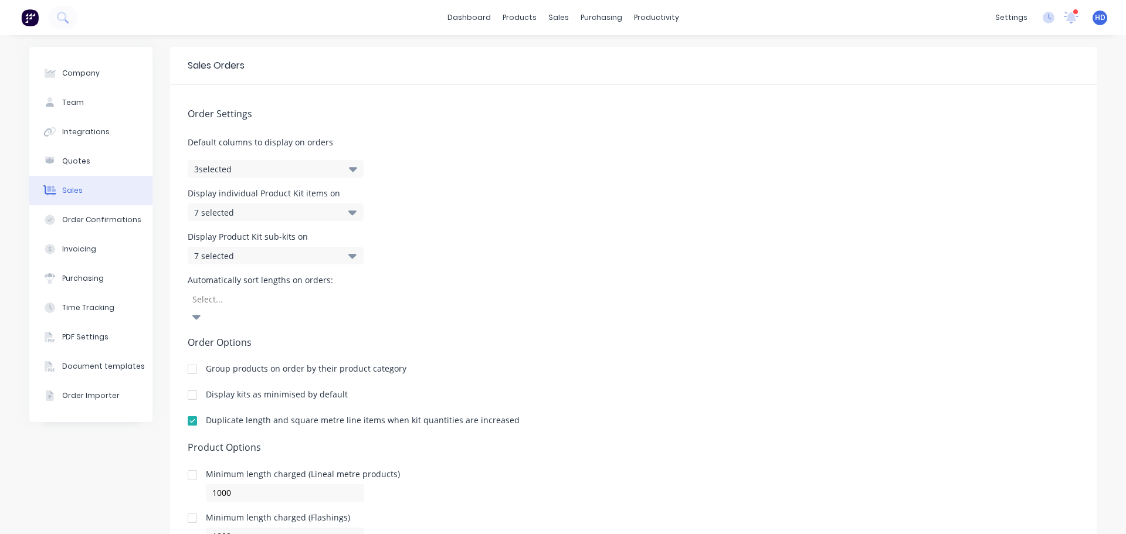
click at [189, 409] on div at bounding box center [192, 420] width 23 height 23
click at [590, 35] on div "Sales Orders Customers Price Level Manager" at bounding box center [615, 79] width 155 height 94
click at [589, 51] on div "Sales Orders" at bounding box center [598, 56] width 48 height 11
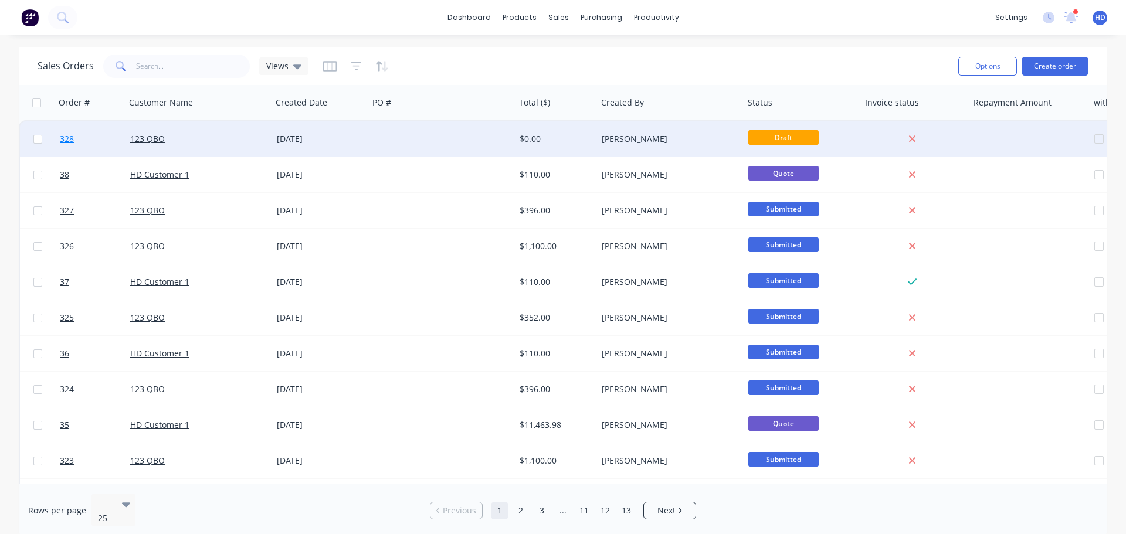
click at [100, 133] on link "328" at bounding box center [95, 138] width 70 height 35
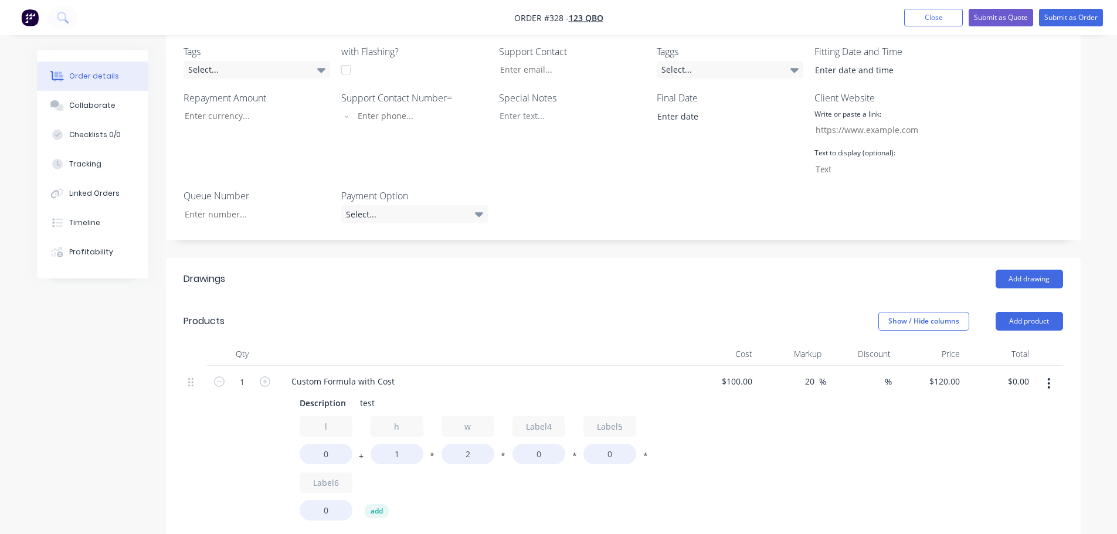
scroll to position [411, 0]
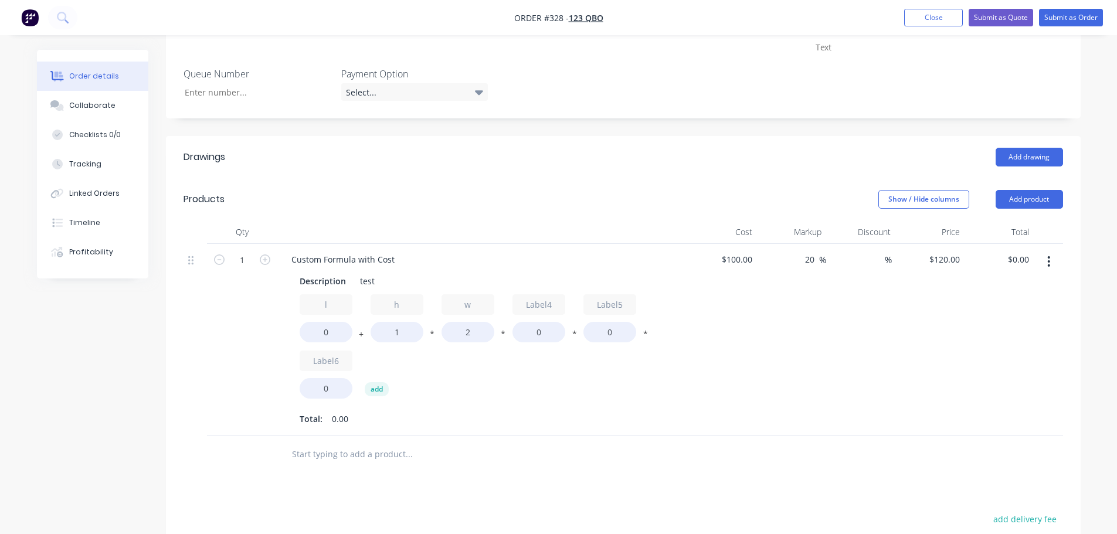
click at [1047, 259] on button "button" at bounding box center [1049, 261] width 28 height 21
click at [991, 358] on div "Delete" at bounding box center [1008, 362] width 90 height 17
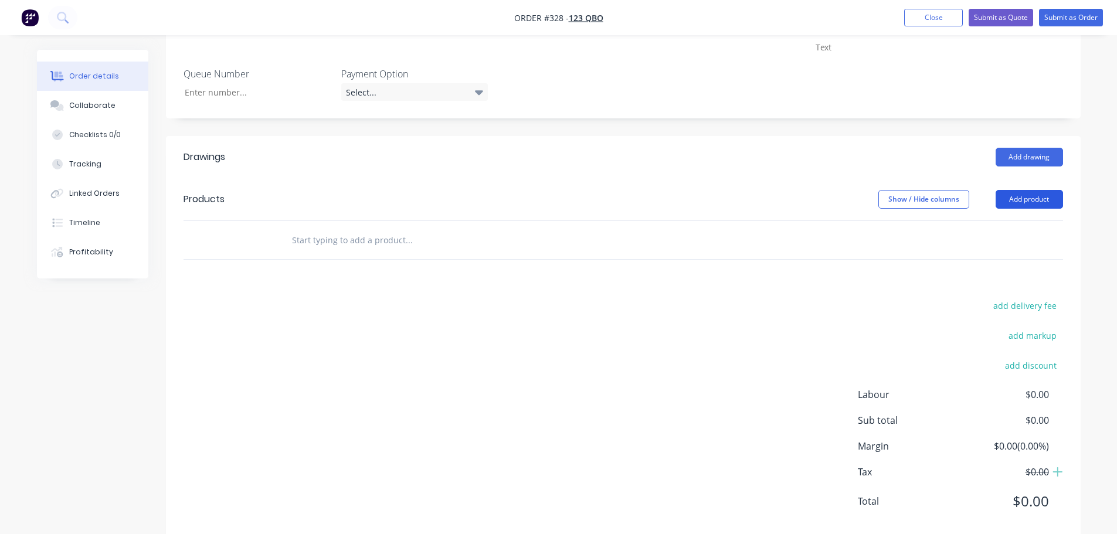
click at [1028, 199] on button "Add product" at bounding box center [1029, 199] width 67 height 19
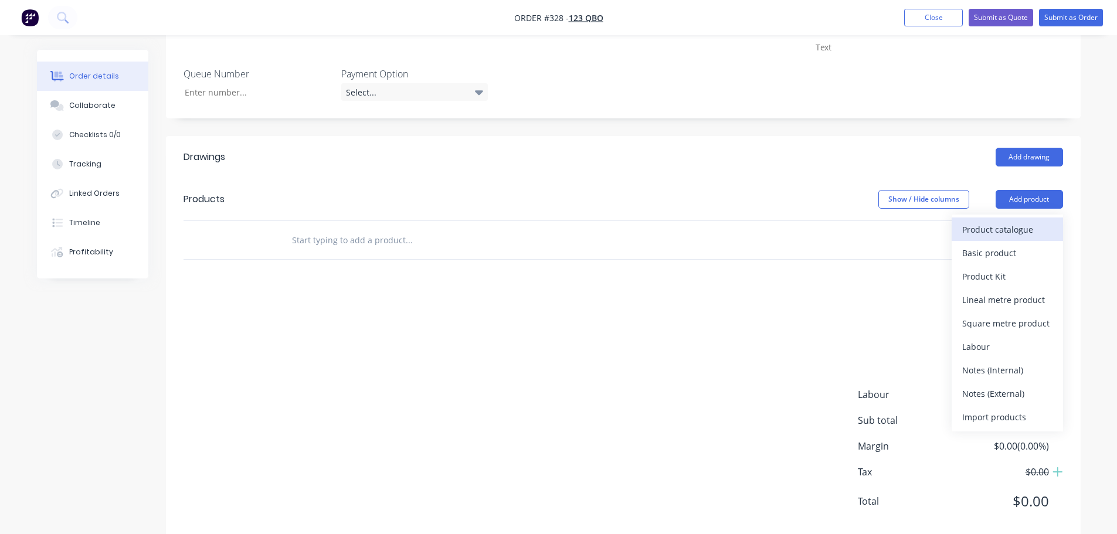
click at [1001, 224] on div "Product catalogue" at bounding box center [1008, 229] width 90 height 17
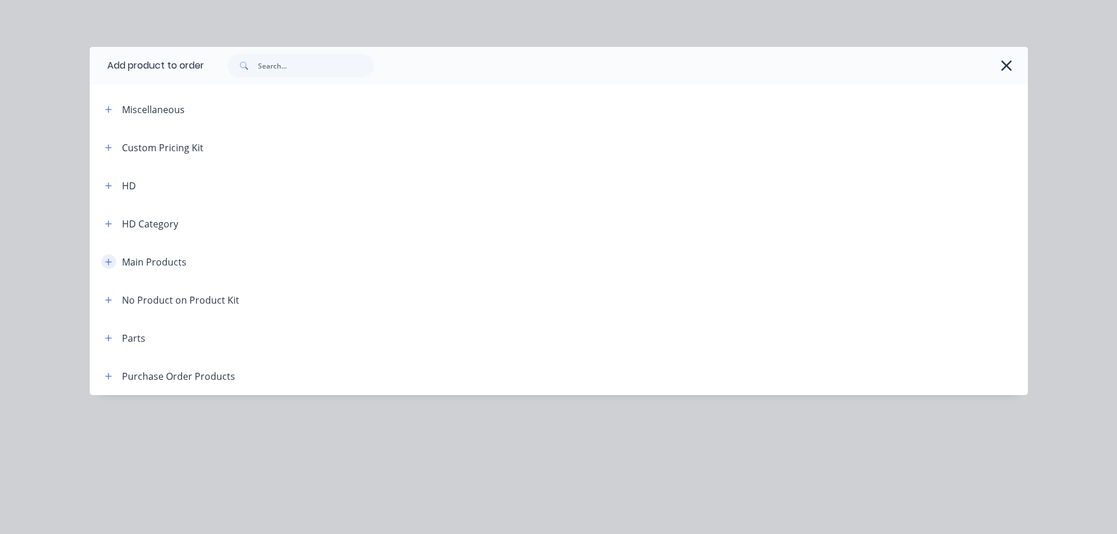
click at [107, 259] on icon "button" at bounding box center [108, 262] width 7 height 8
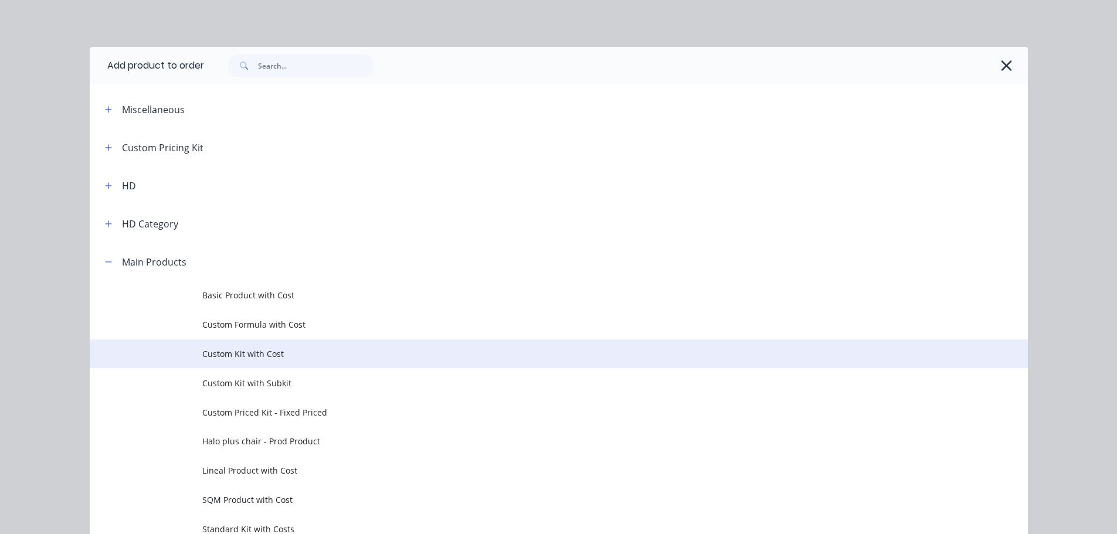
click at [299, 357] on span "Custom Kit with Cost" at bounding box center [532, 354] width 661 height 12
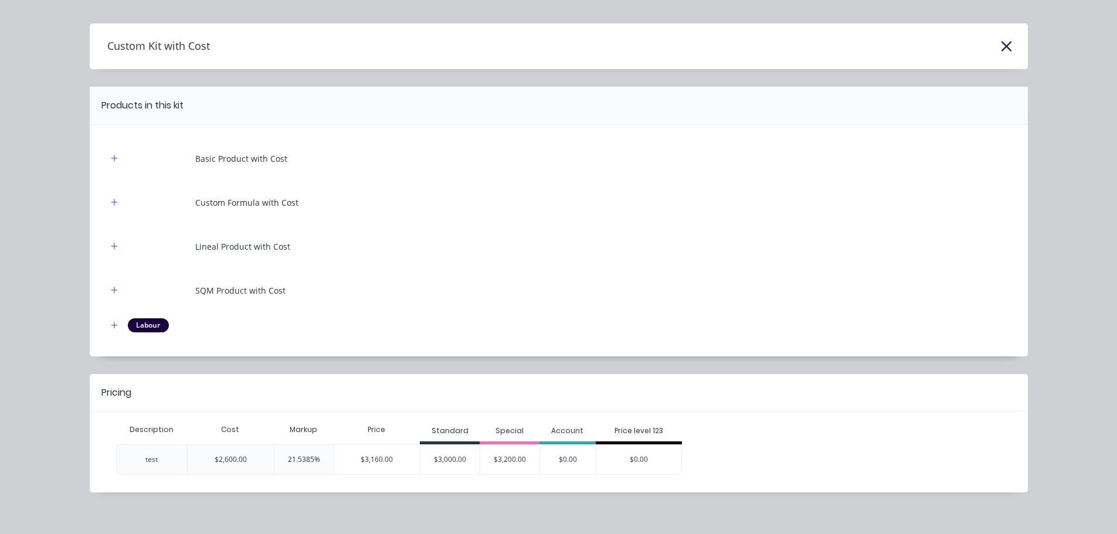
scroll to position [33, 0]
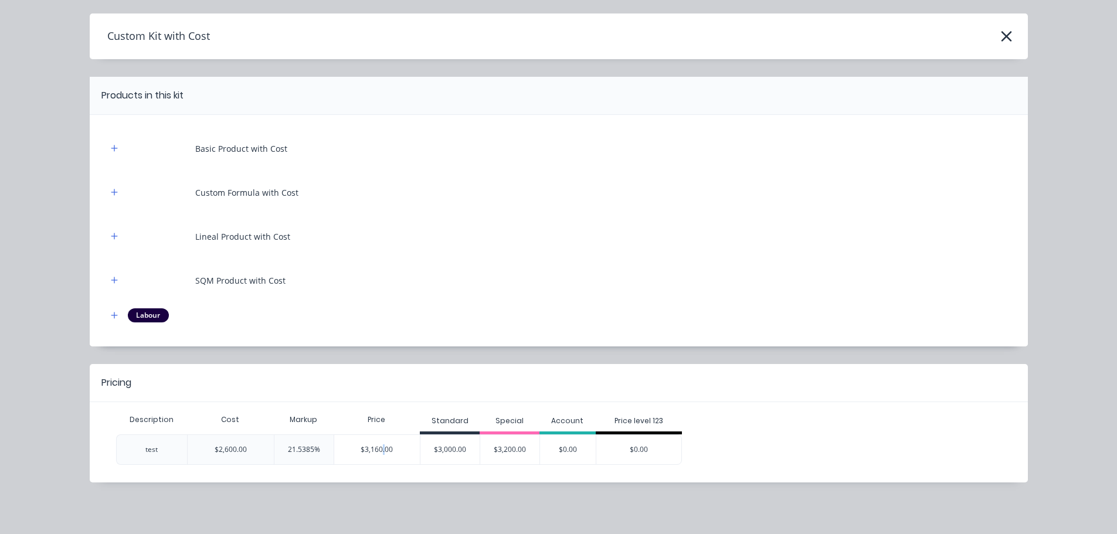
click at [379, 451] on div "$3,160.00" at bounding box center [377, 449] width 86 height 29
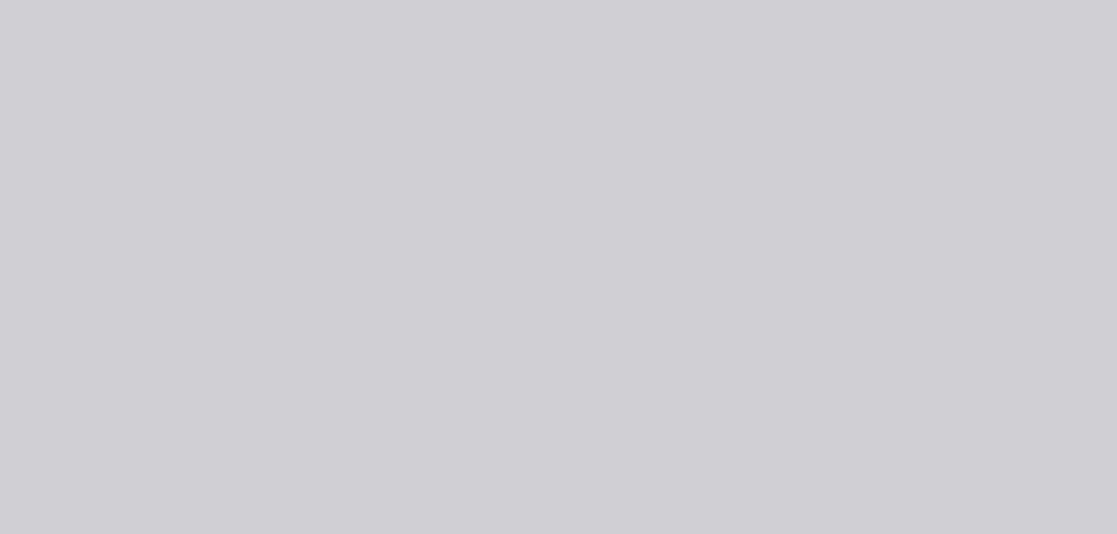
scroll to position [0, 0]
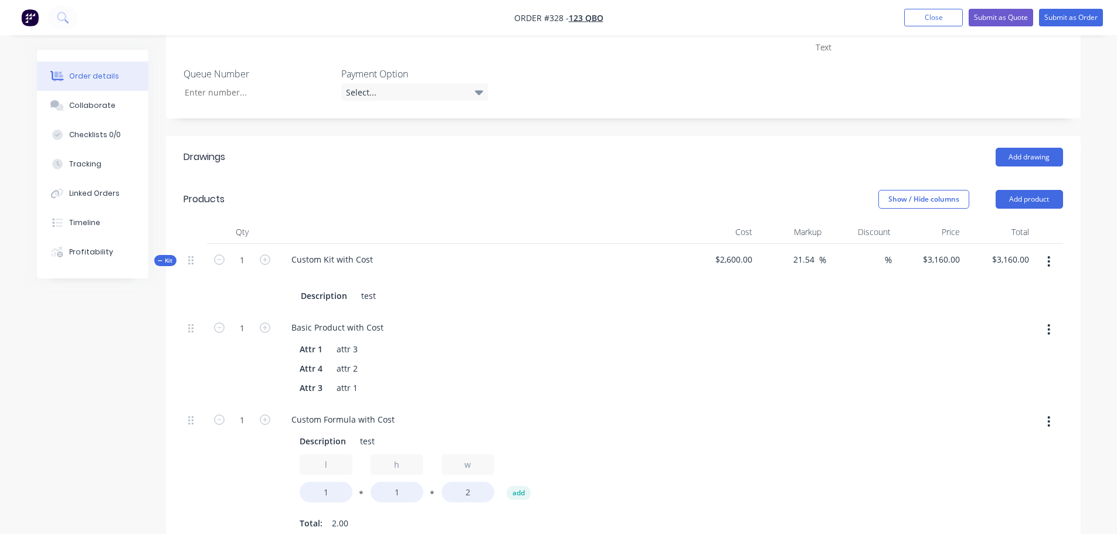
click at [1052, 328] on button "button" at bounding box center [1049, 329] width 28 height 21
click at [1001, 398] on button "Delete" at bounding box center [1007, 407] width 111 height 23
type input "$3,038.4615"
type input "$3,038.46"
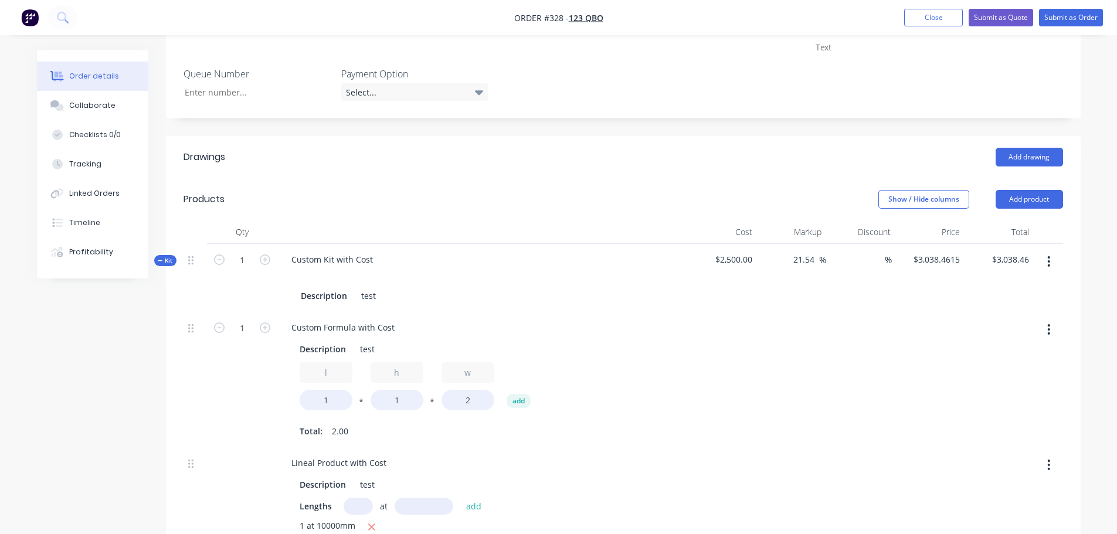
click at [1051, 330] on icon "button" at bounding box center [1049, 329] width 3 height 13
click at [1005, 410] on div "Delete" at bounding box center [1008, 407] width 90 height 17
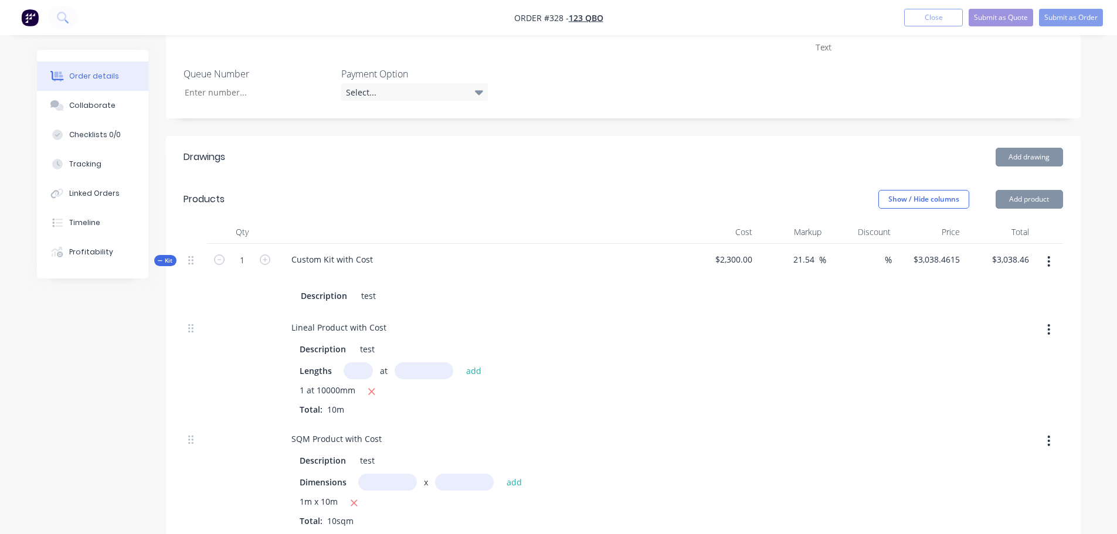
type input "$2,795.3846"
type input "$2,795.38"
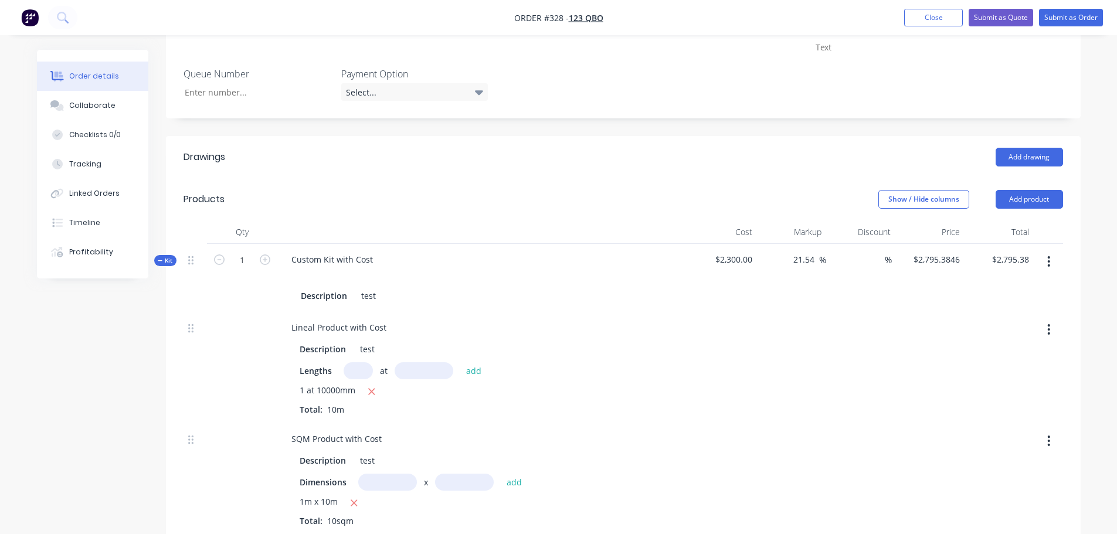
click at [1047, 438] on button "button" at bounding box center [1049, 441] width 28 height 21
click at [989, 513] on div "Delete" at bounding box center [1008, 518] width 90 height 17
type input "$1,580.00"
click at [1046, 438] on button "button" at bounding box center [1049, 441] width 28 height 21
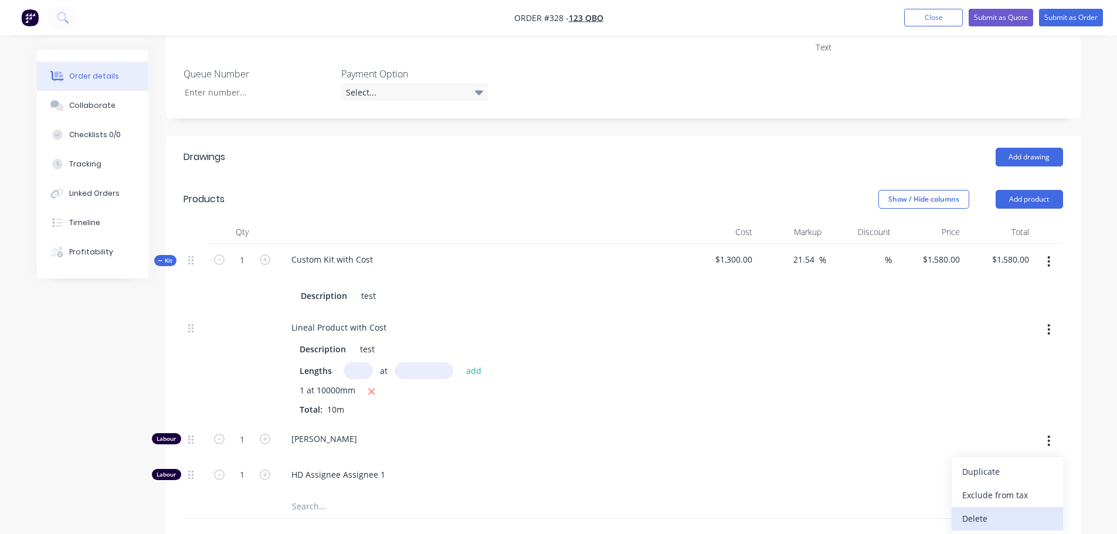
click at [983, 517] on div "Delete" at bounding box center [1008, 518] width 90 height 17
type input "$1,397.6923"
type input "$1,397.69"
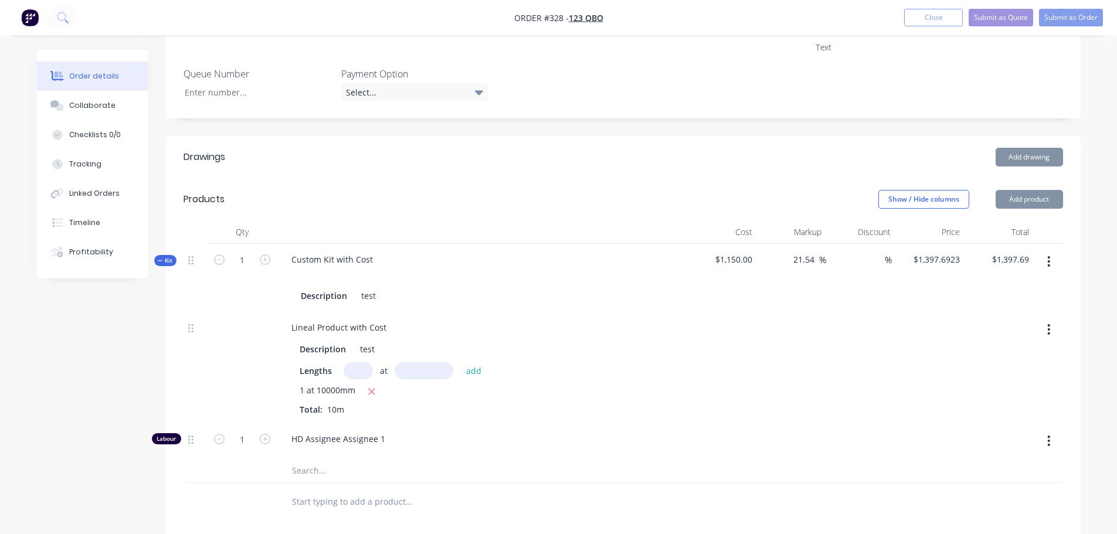
click at [1049, 445] on icon "button" at bounding box center [1049, 441] width 2 height 11
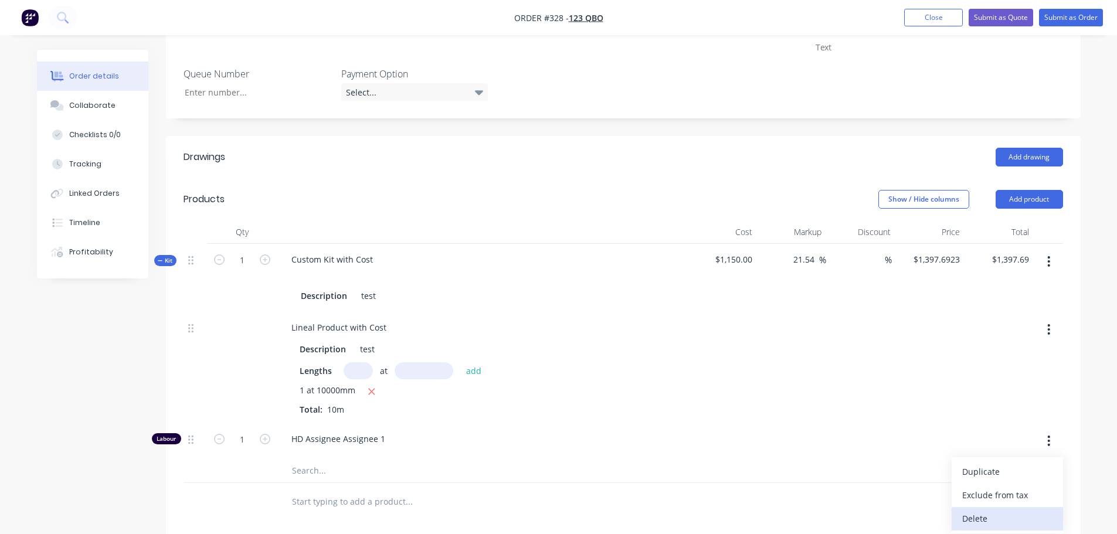
click at [985, 513] on div "Delete" at bounding box center [1008, 518] width 90 height 17
type input "$1,215.3846"
type input "$1,215.38"
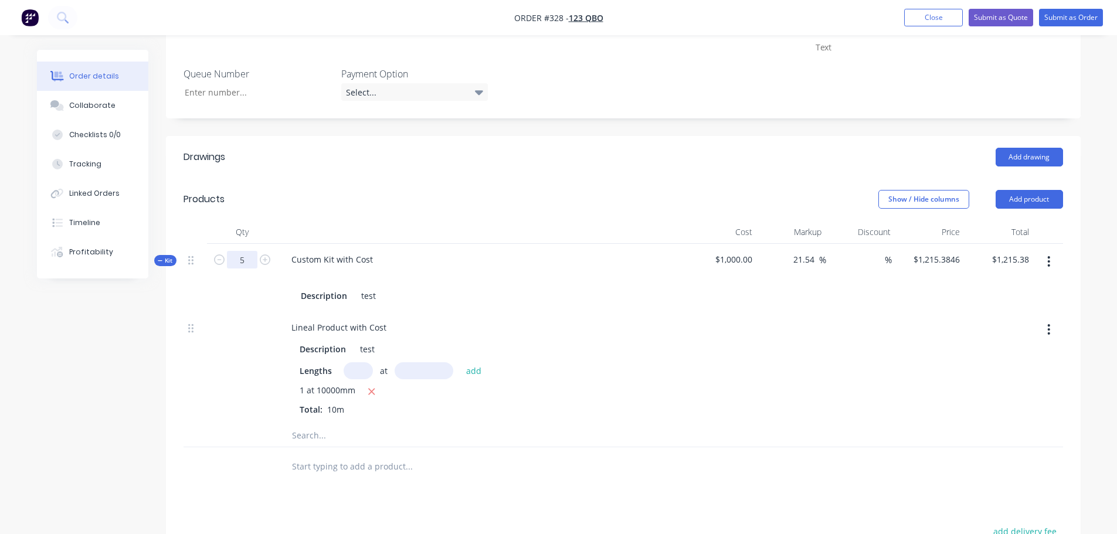
type input "5"
type input "$243.0769"
click at [631, 287] on div "Custom Kit with Cost Description test" at bounding box center [482, 278] width 411 height 68
click at [243, 262] on input "5" at bounding box center [242, 260] width 31 height 18
type input "1"
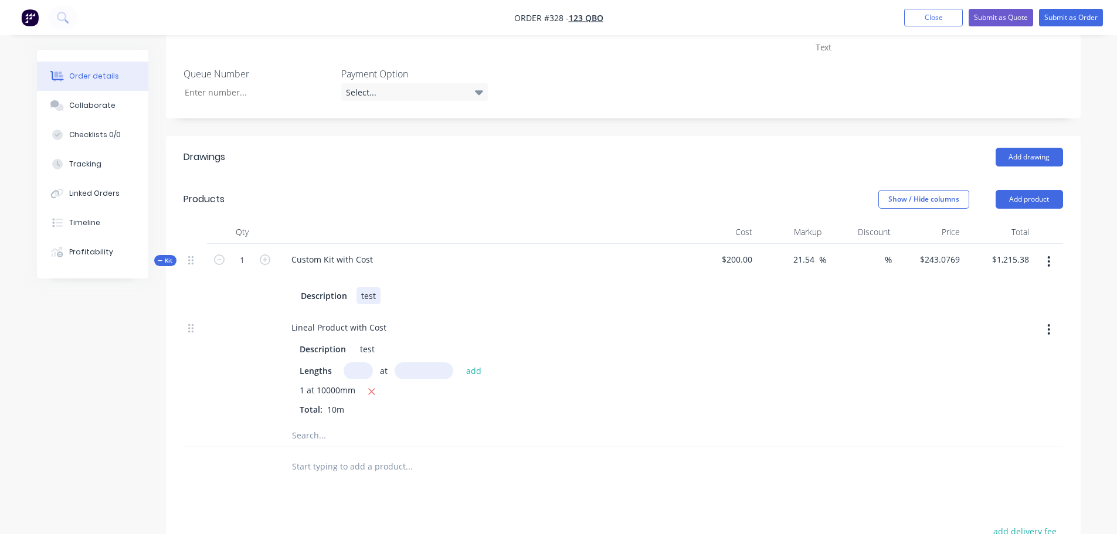
type input "$1,215.3845"
click at [540, 299] on div "Description test" at bounding box center [482, 295] width 373 height 17
type input "2"
type input "$607.6923"
click at [531, 279] on div at bounding box center [482, 276] width 401 height 17
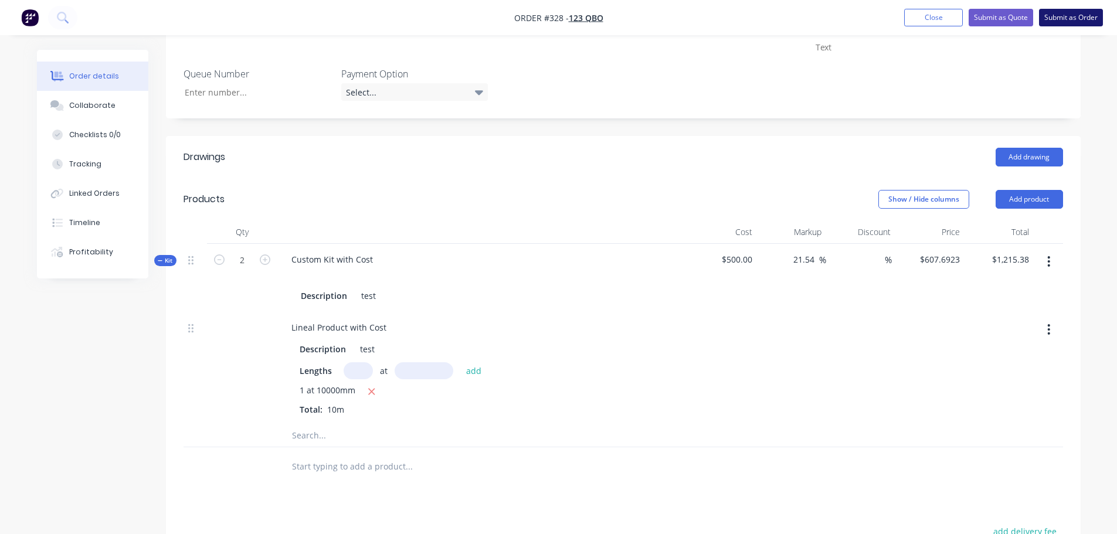
click at [1079, 13] on button "Submit as Order" at bounding box center [1071, 18] width 64 height 18
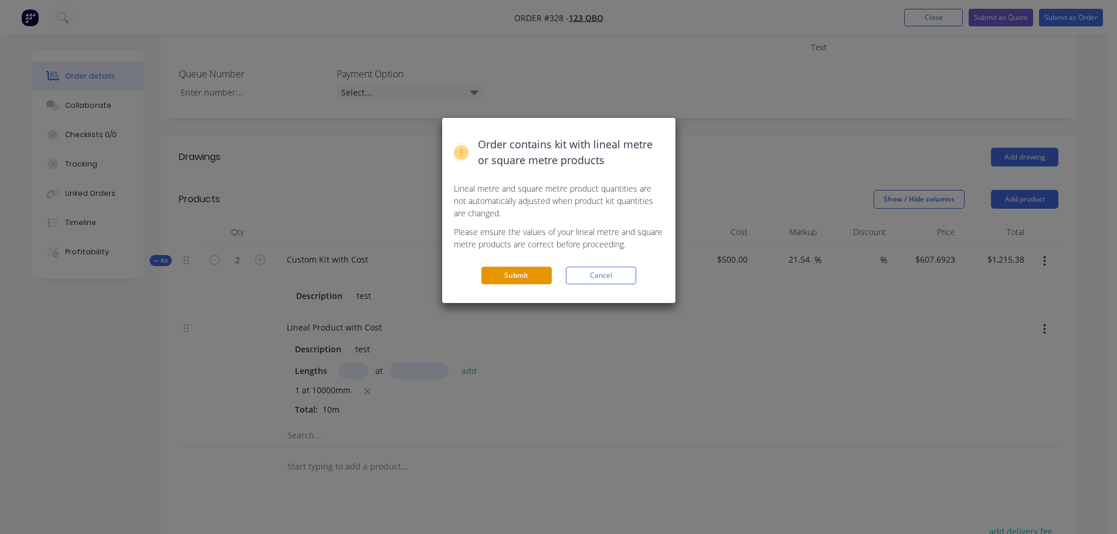
click at [507, 280] on button "Submit" at bounding box center [517, 276] width 70 height 18
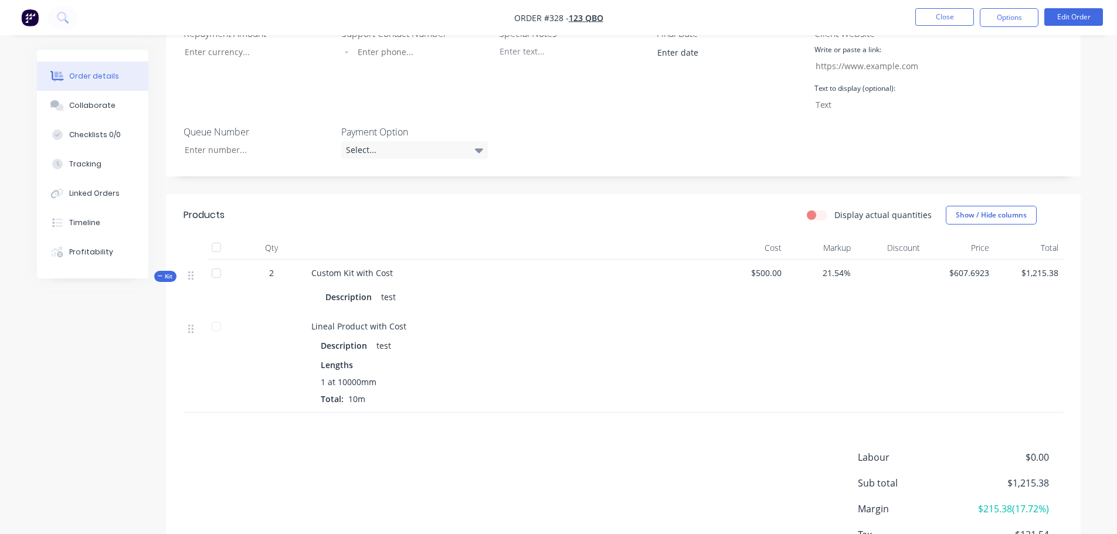
scroll to position [439, 0]
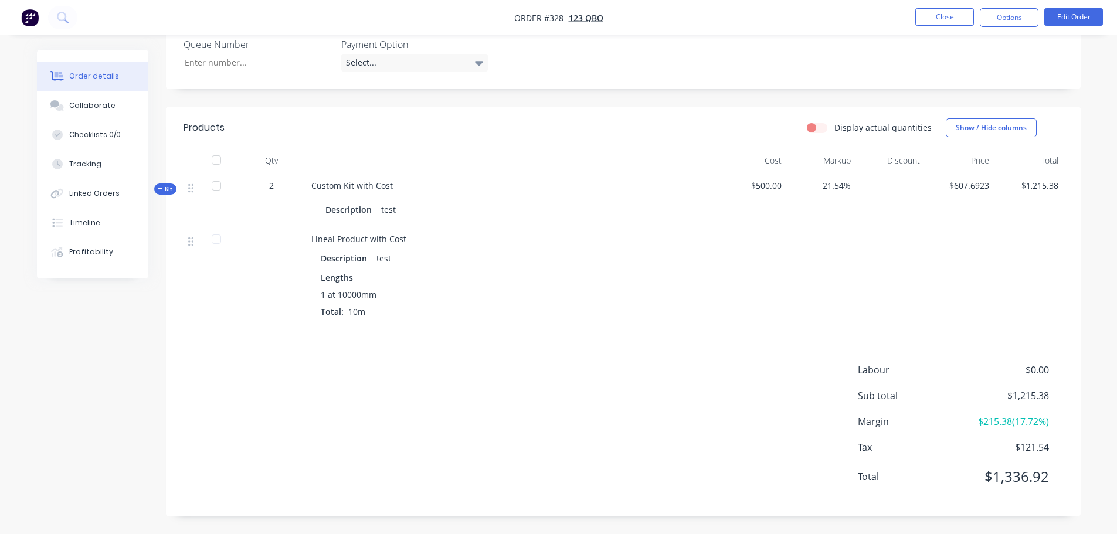
click at [1071, 8] on nav "Order #328 - 123 QBO Close Options Edit Order" at bounding box center [558, 17] width 1117 height 35
click at [1065, 16] on button "Edit Order" at bounding box center [1074, 17] width 59 height 18
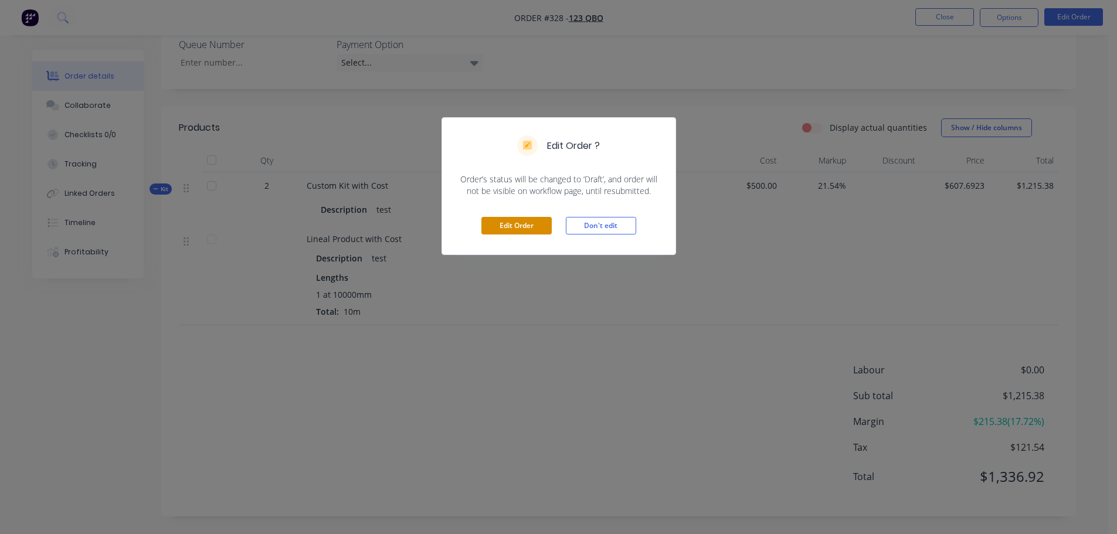
click at [526, 221] on button "Edit Order" at bounding box center [517, 226] width 70 height 18
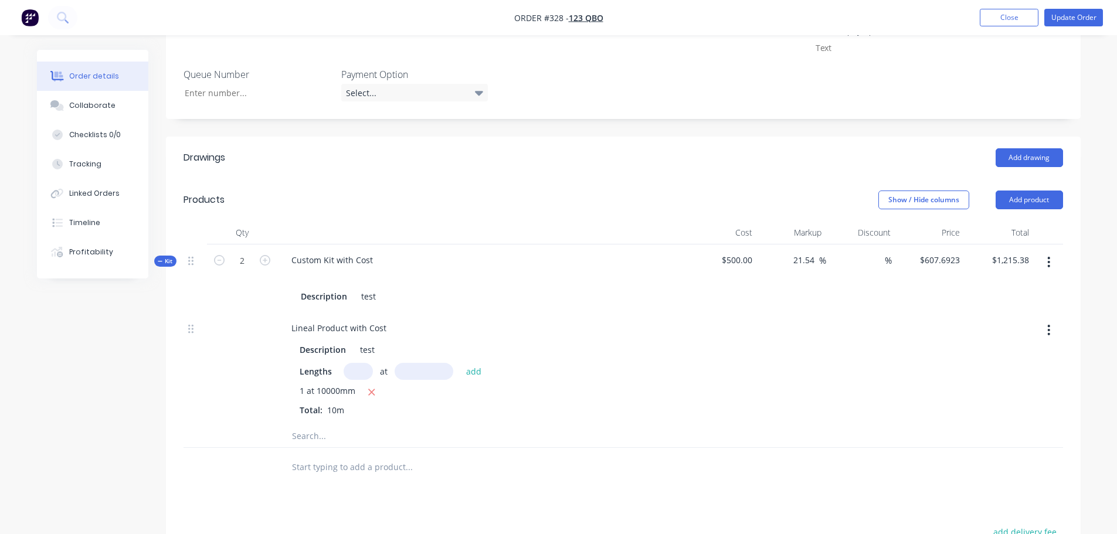
scroll to position [411, 0]
click at [482, 268] on div at bounding box center [482, 276] width 401 height 17
click at [240, 259] on input "text" at bounding box center [242, 260] width 31 height 18
type input "1"
type input "$1,215.3846"
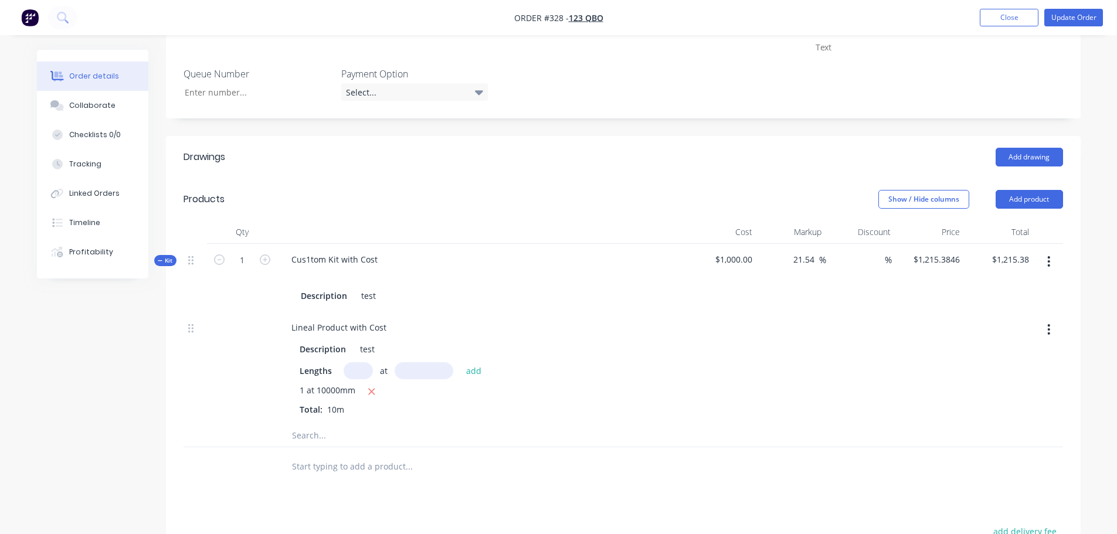
click at [514, 266] on div "Cus1tom Kit with Cost Description test" at bounding box center [482, 278] width 411 height 68
click at [1084, 22] on button "Update Order" at bounding box center [1074, 18] width 59 height 18
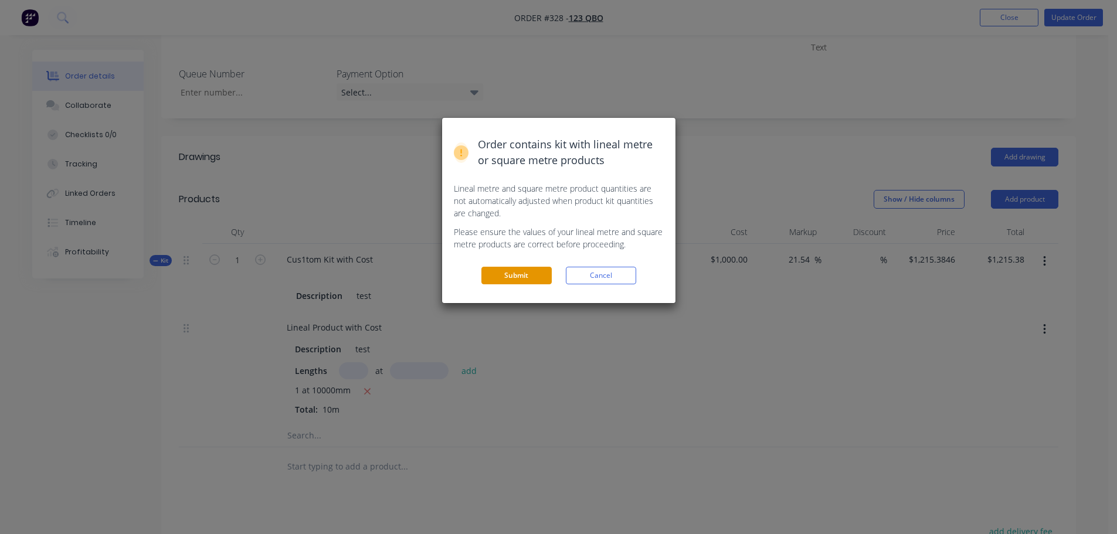
click at [515, 274] on button "Submit" at bounding box center [517, 276] width 70 height 18
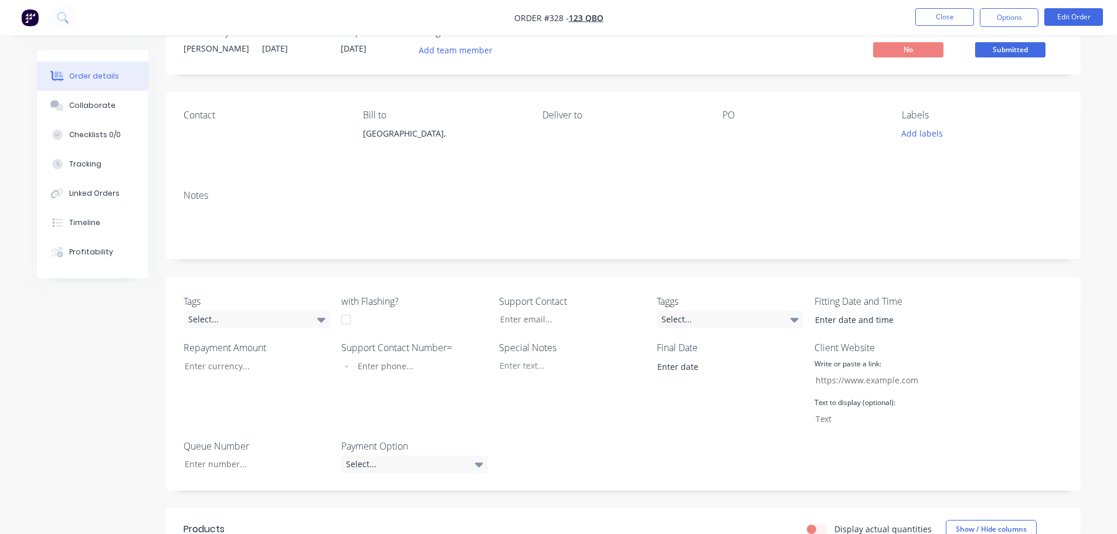
scroll to position [0, 0]
